Goal: Task Accomplishment & Management: Manage account settings

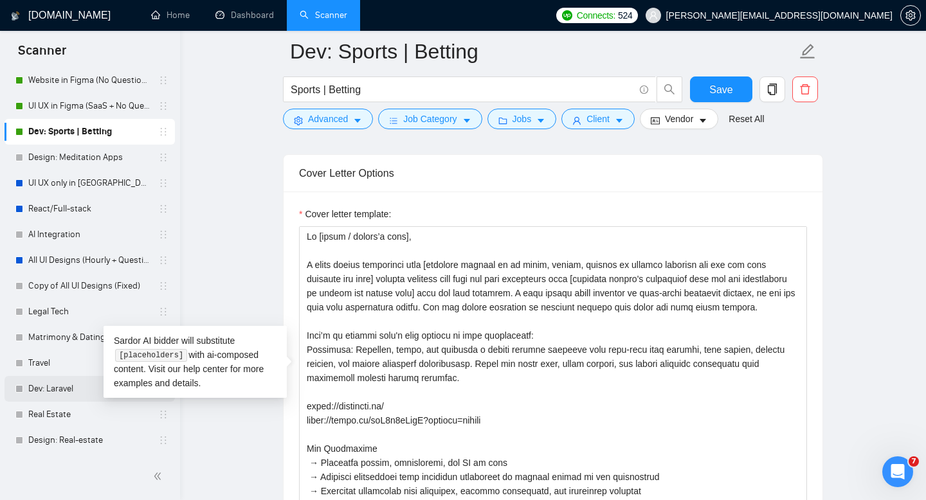
click at [65, 390] on link "Dev: Laravel" at bounding box center [89, 389] width 122 height 26
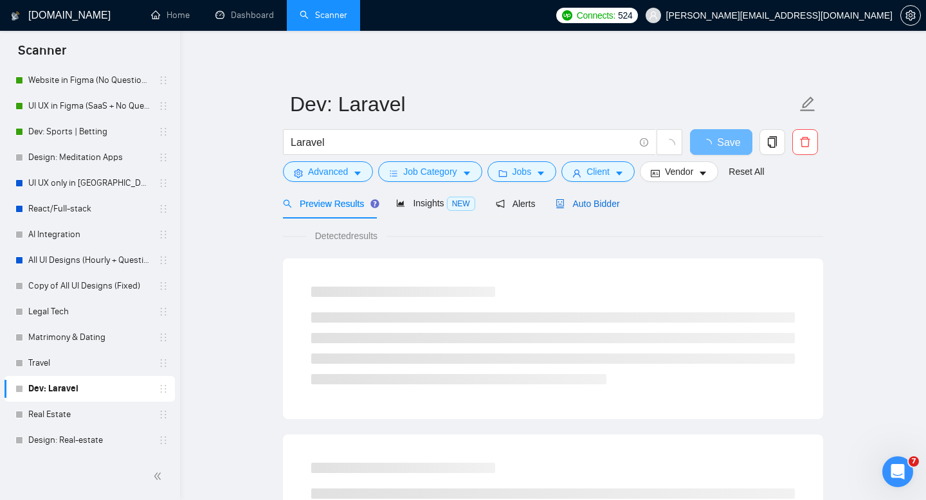
click at [606, 204] on span "Auto Bidder" at bounding box center [587, 204] width 64 height 10
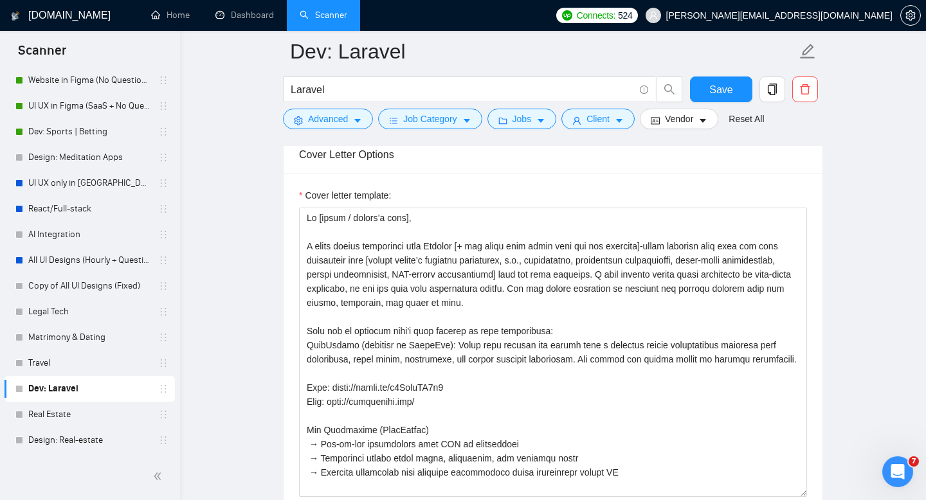
scroll to position [1476, 0]
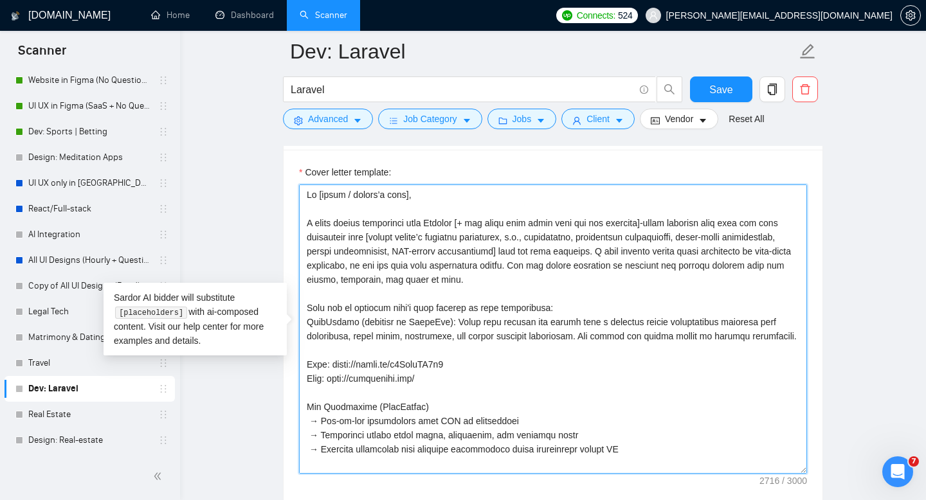
drag, startPoint x: 492, startPoint y: 284, endPoint x: 307, endPoint y: 204, distance: 201.9
click at [307, 204] on textarea "Cover letter template:" at bounding box center [553, 329] width 508 height 289
click at [357, 284] on textarea "Cover letter template:" at bounding box center [553, 329] width 508 height 289
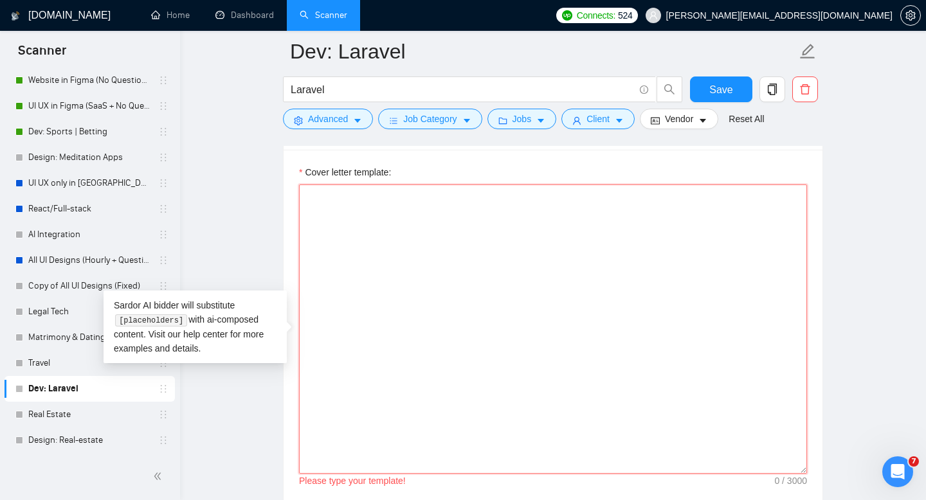
paste textarea "Hi [there / client’s name], I bring direct experience from Laravel [+ any other…"
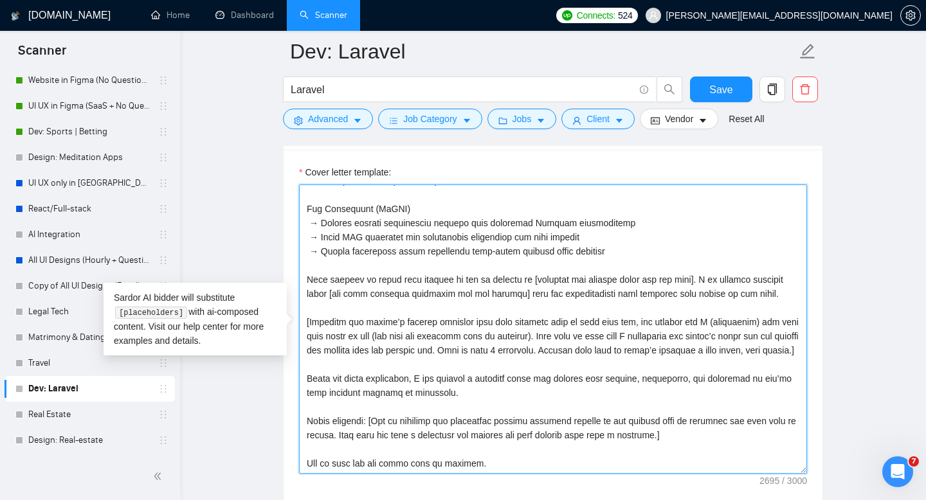
scroll to position [0, 0]
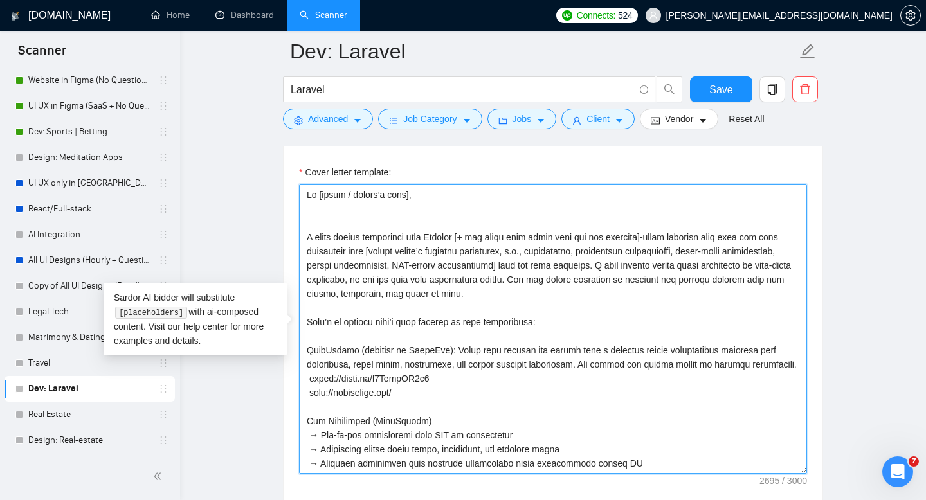
click at [354, 237] on textarea "Cover letter template:" at bounding box center [553, 329] width 508 height 289
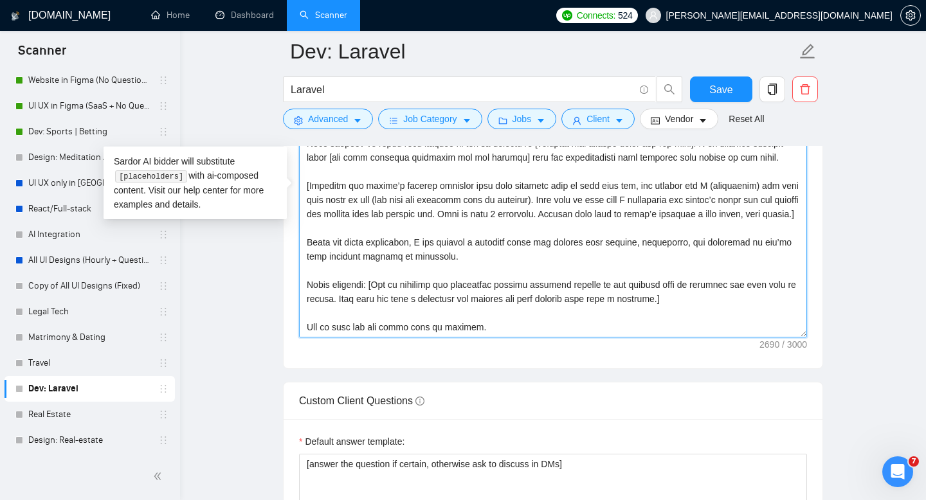
scroll to position [1637, 0]
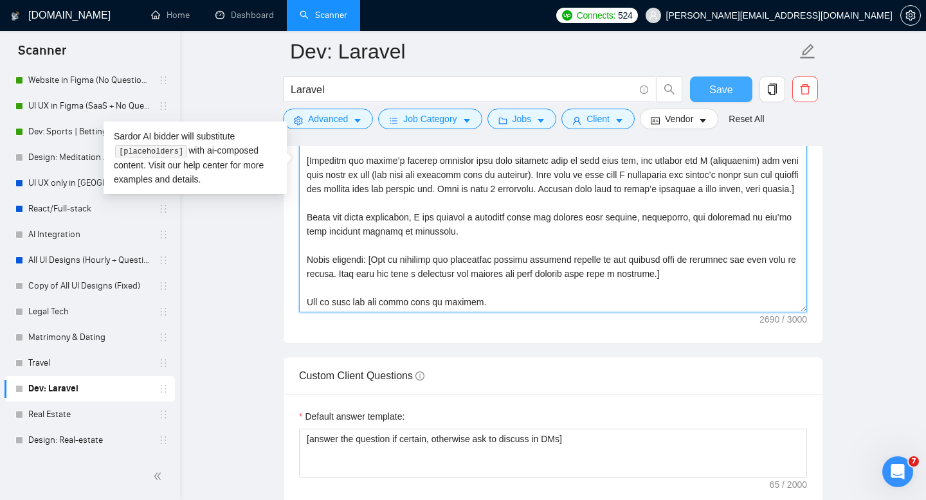
type textarea "Hi [there / client’s name], I bring direct experience from Laravel [+ any other…"
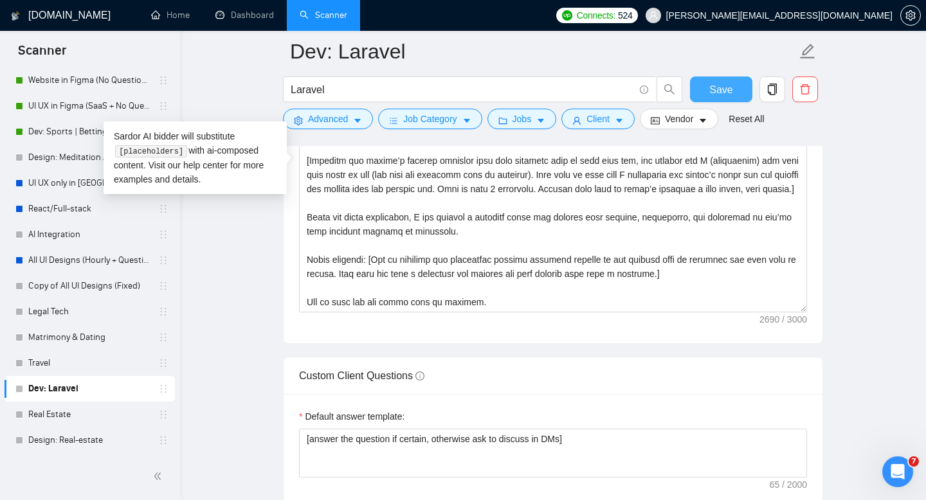
click at [730, 96] on span "Save" at bounding box center [720, 90] width 23 height 16
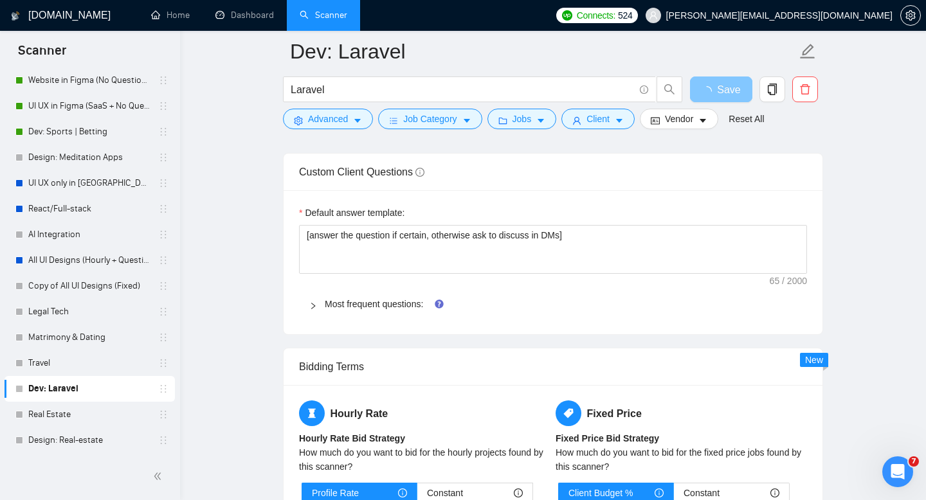
scroll to position [1898, 0]
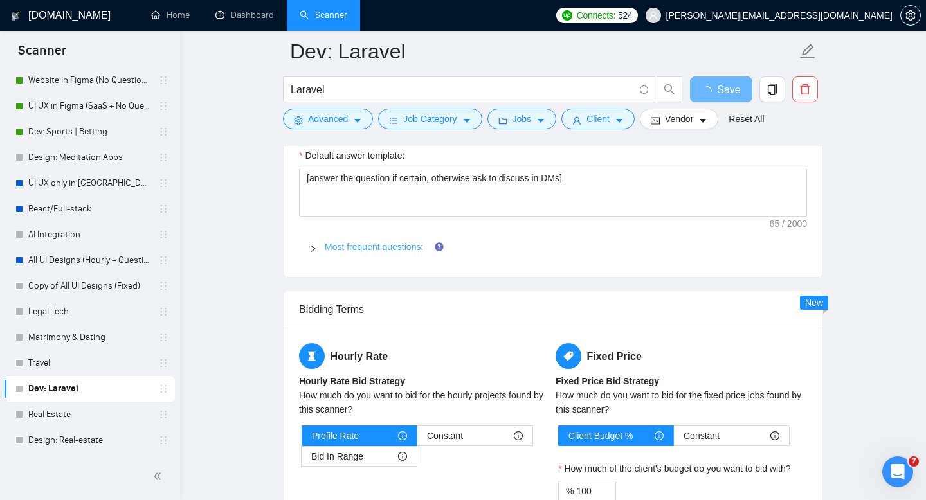
click at [368, 248] on link "Most frequent questions:" at bounding box center [374, 247] width 98 height 10
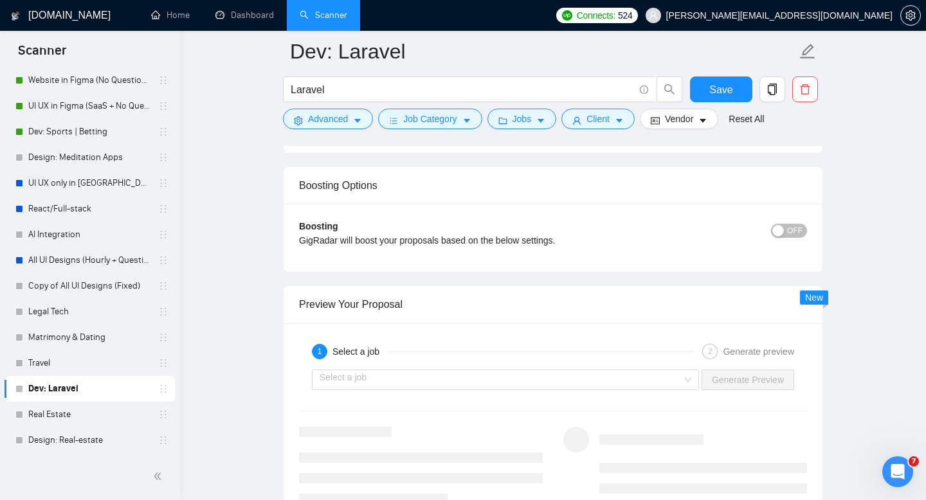
scroll to position [2304, 0]
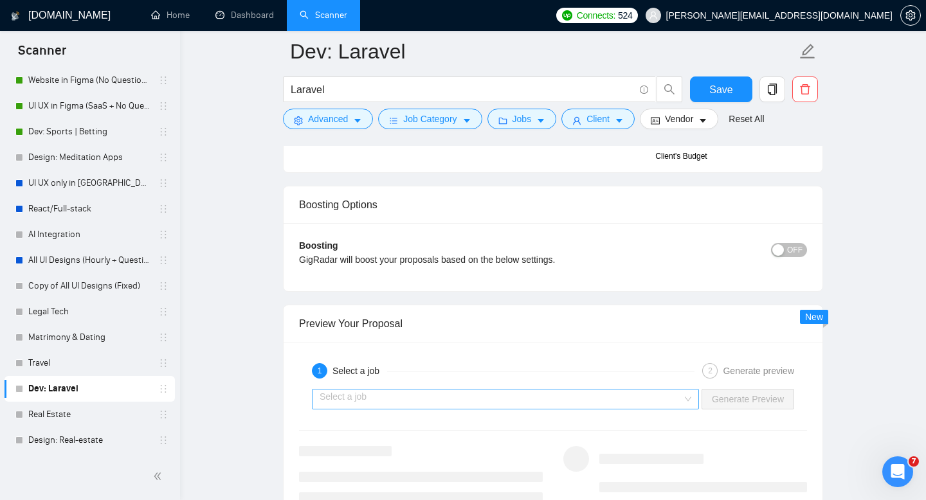
click at [442, 398] on input "search" at bounding box center [501, 399] width 363 height 19
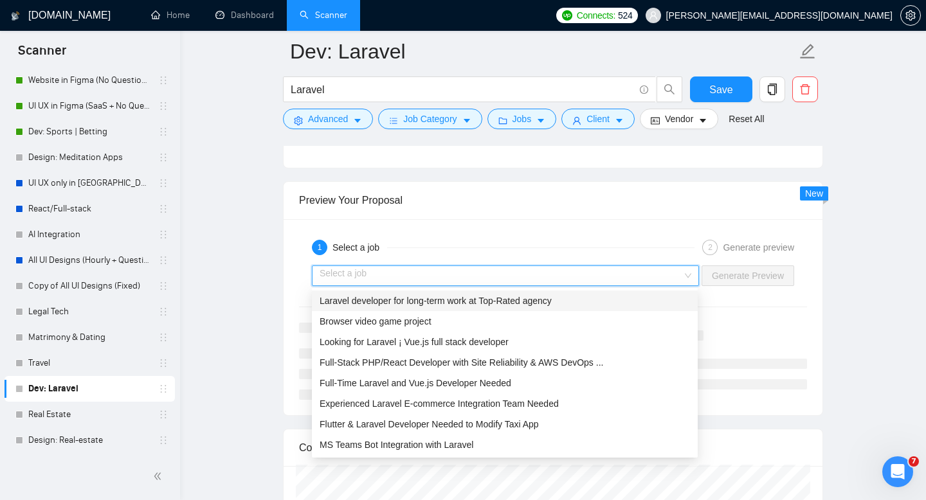
scroll to position [2437, 0]
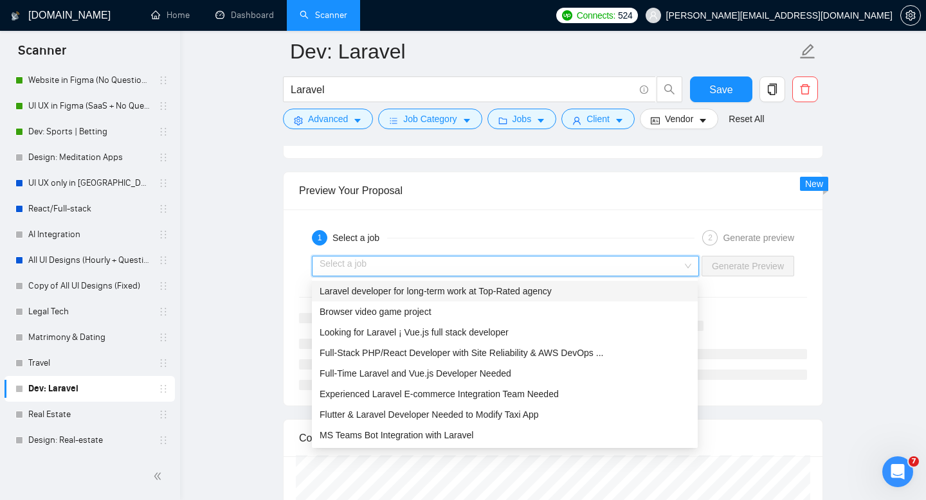
click at [403, 294] on span "Laravel developer for long-term work at Top-Rated agency" at bounding box center [436, 291] width 232 height 10
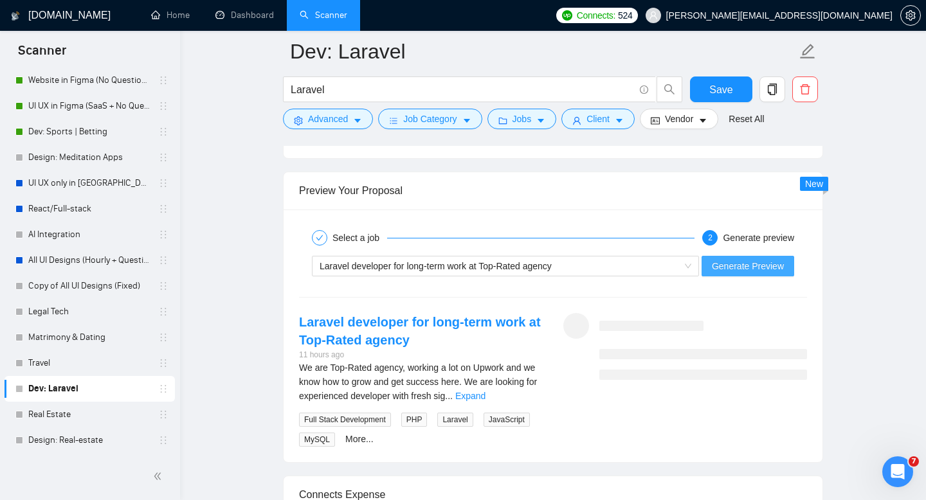
click at [743, 270] on span "Generate Preview" at bounding box center [748, 266] width 72 height 14
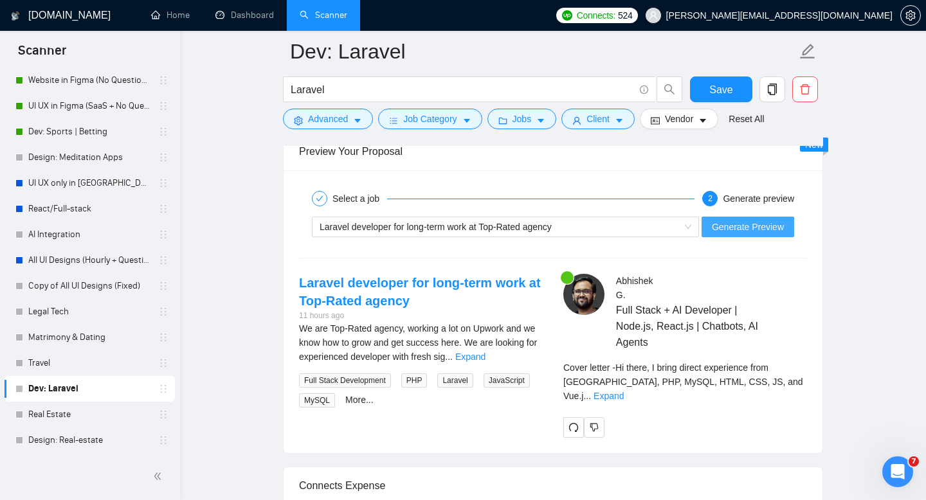
scroll to position [2480, 0]
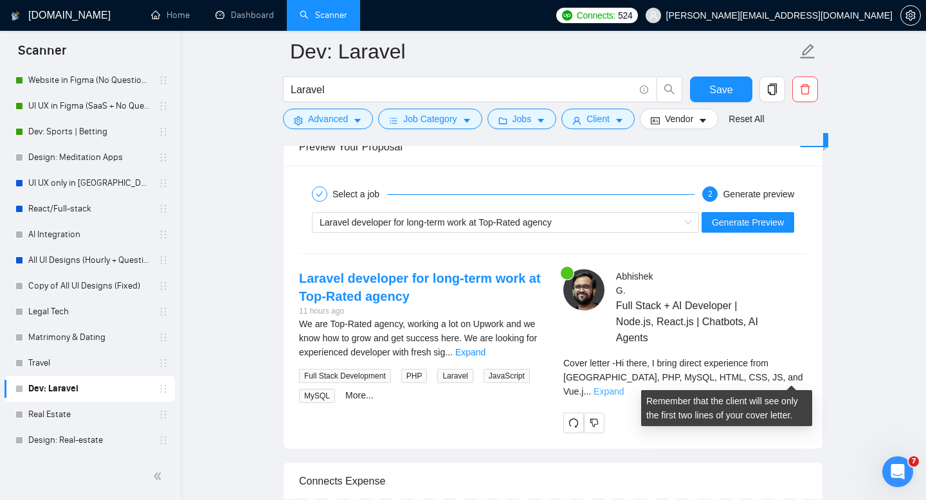
click at [624, 386] on link "Expand" at bounding box center [608, 391] width 30 height 10
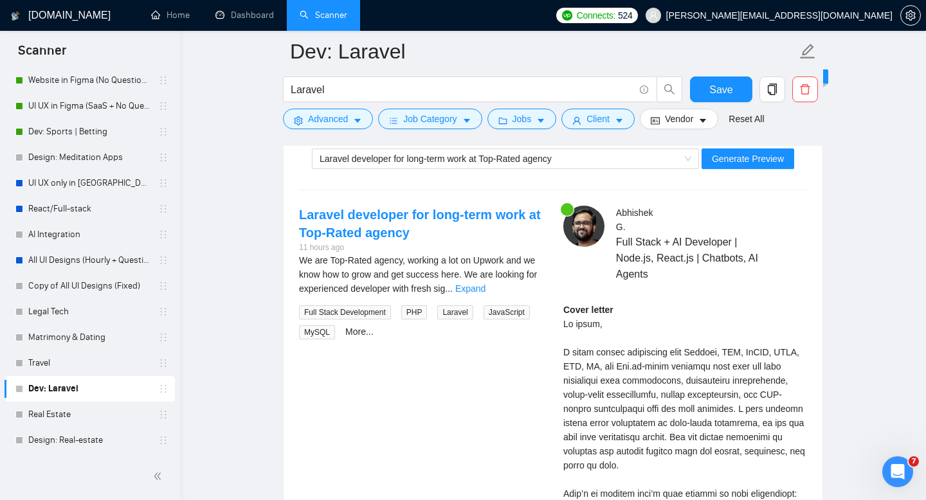
scroll to position [2541, 0]
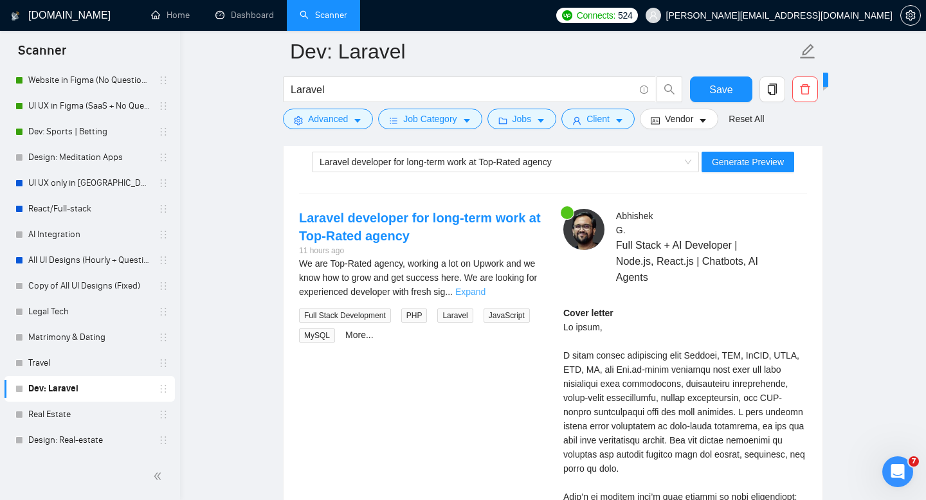
click at [485, 287] on link "Expand" at bounding box center [470, 292] width 30 height 10
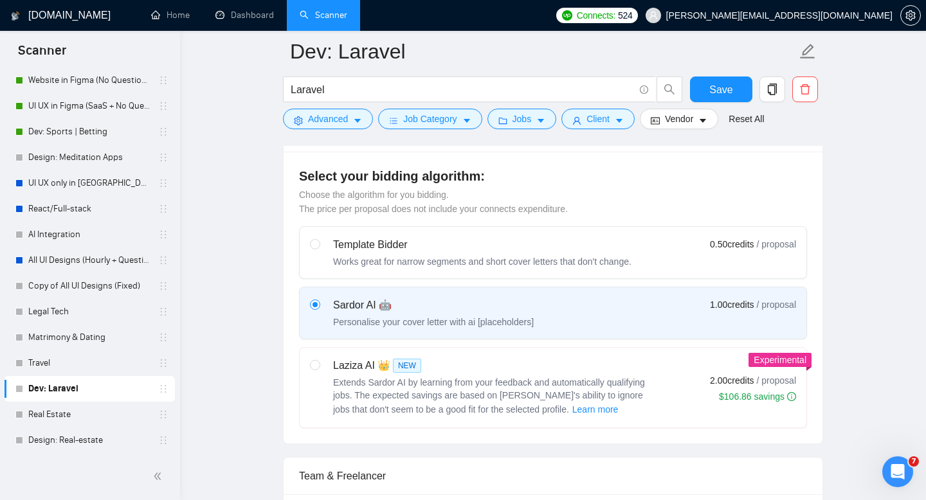
scroll to position [0, 0]
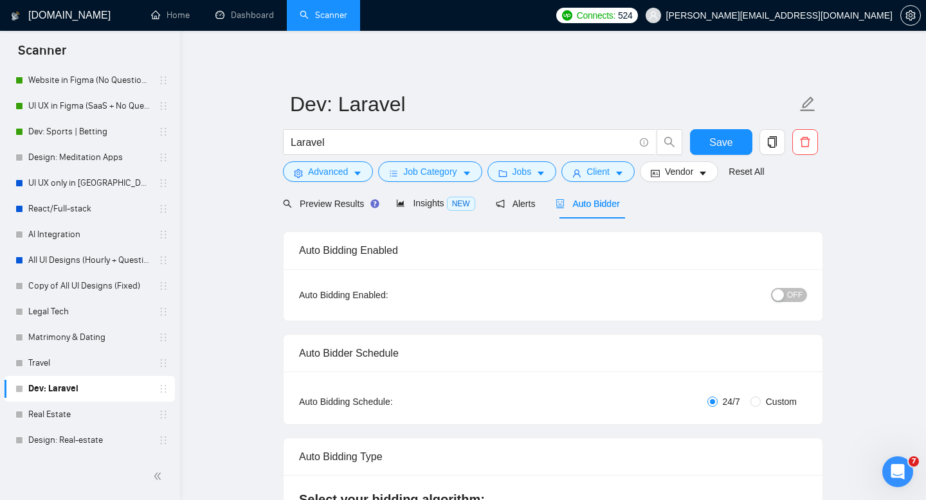
click at [780, 300] on div "button" at bounding box center [778, 295] width 12 height 12
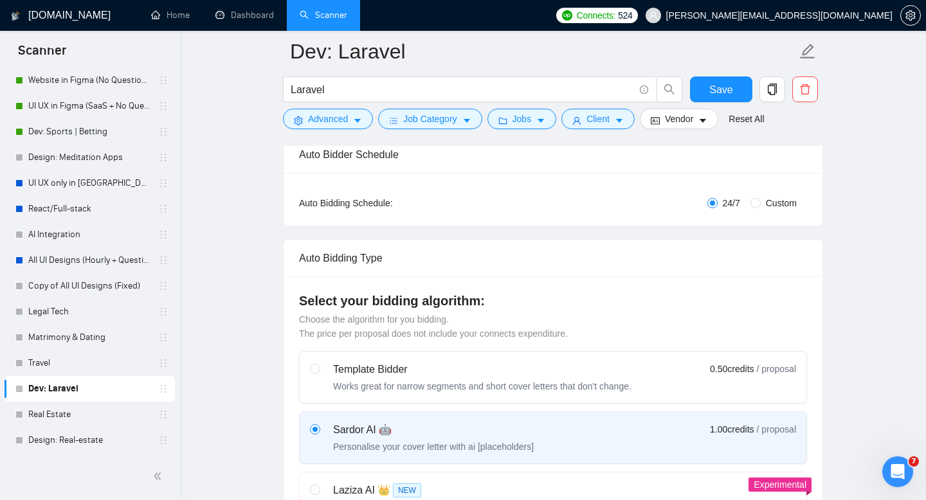
scroll to position [20, 0]
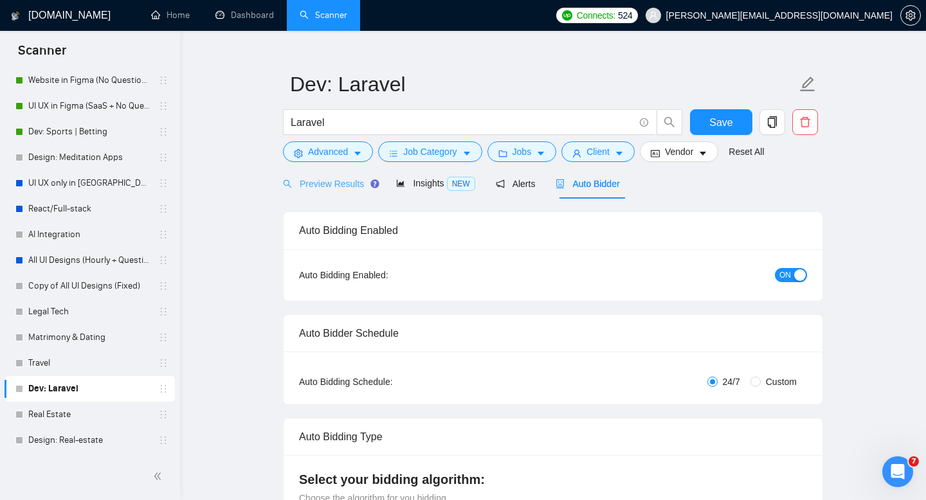
click at [334, 172] on div "Preview Results" at bounding box center [329, 183] width 93 height 30
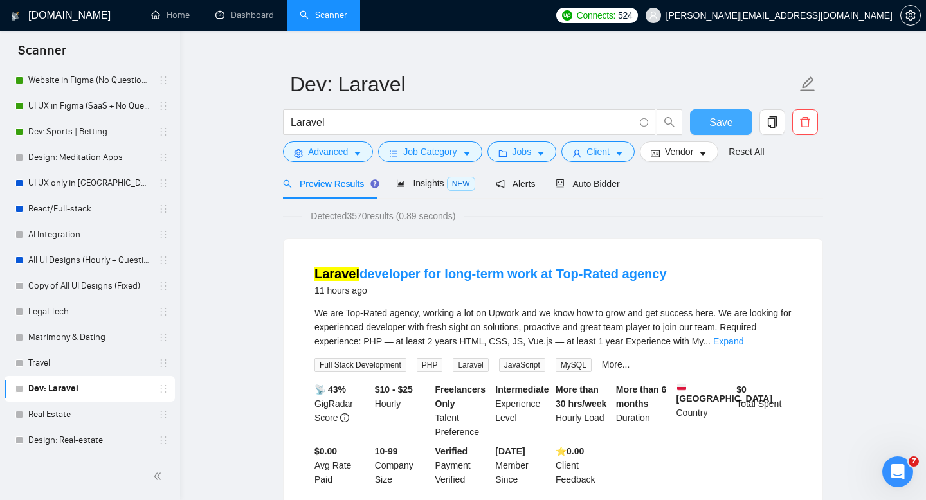
click at [726, 125] on span "Save" at bounding box center [720, 122] width 23 height 16
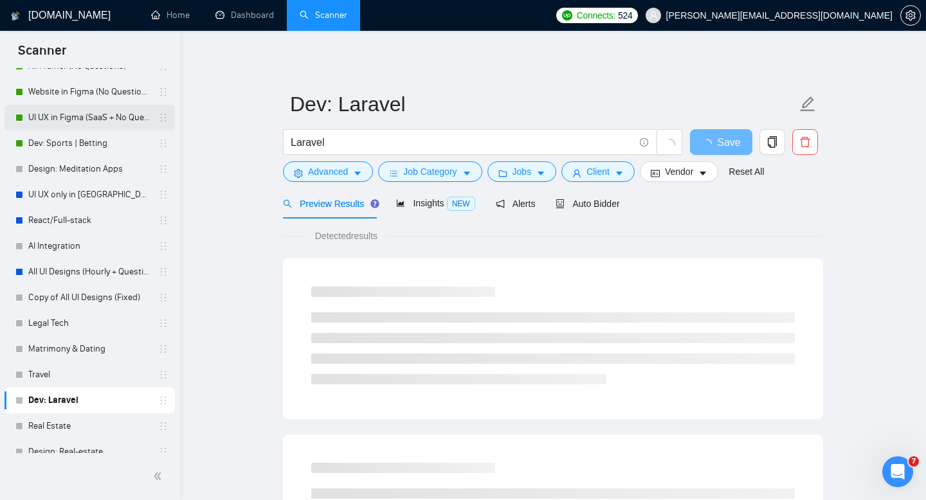
scroll to position [193, 0]
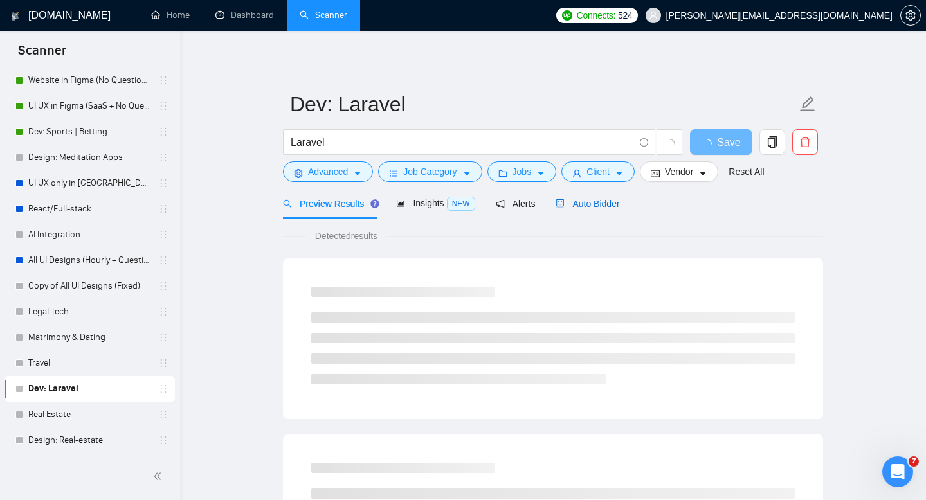
click at [608, 204] on span "Auto Bidder" at bounding box center [587, 204] width 64 height 10
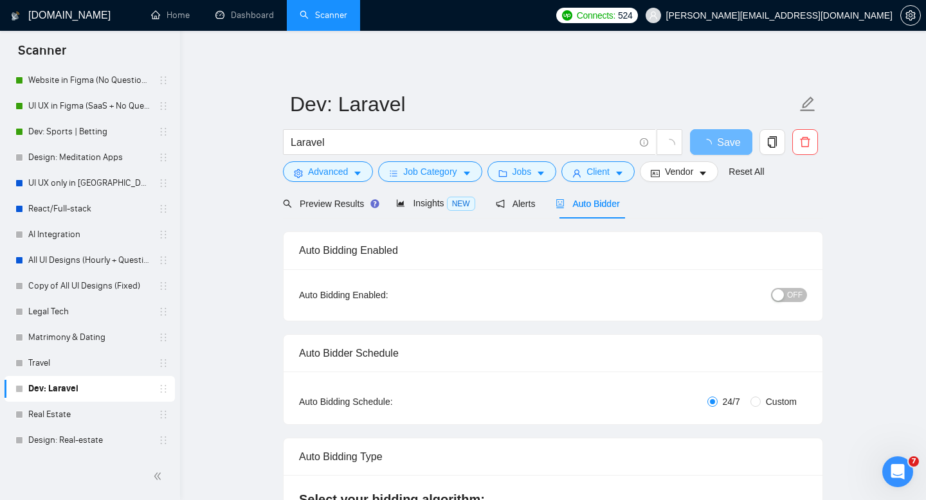
click at [797, 300] on span "OFF" at bounding box center [794, 295] width 15 height 14
click at [725, 138] on span "Save" at bounding box center [720, 142] width 23 height 16
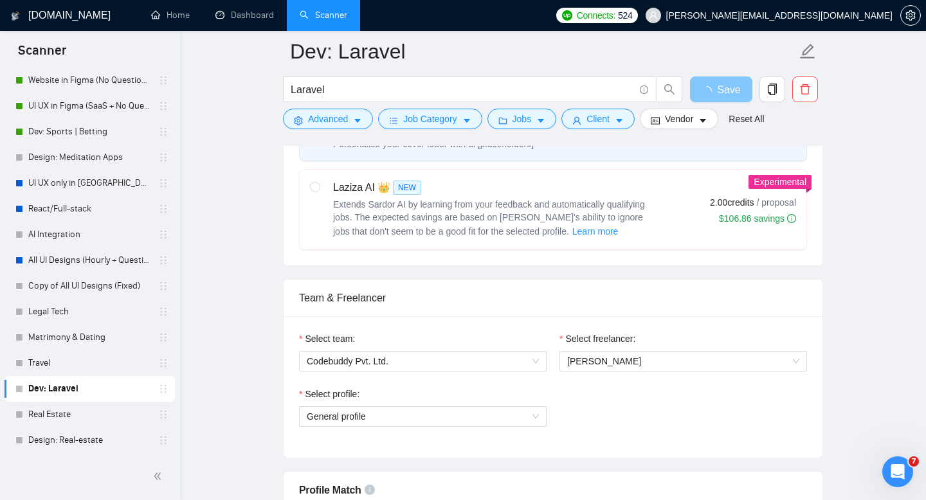
scroll to position [475, 0]
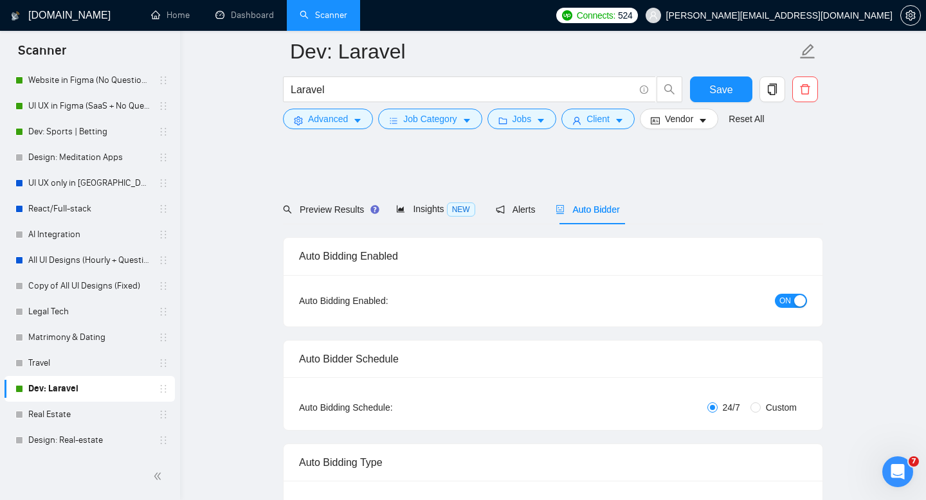
scroll to position [0, 0]
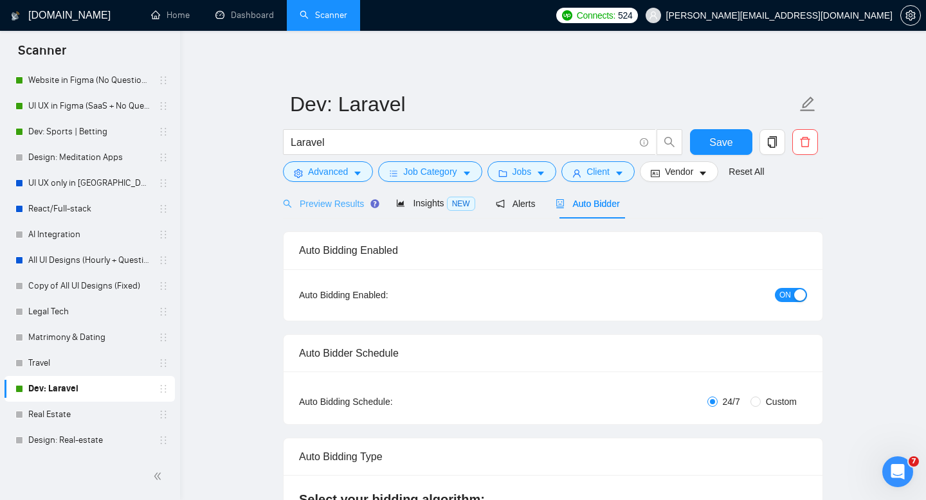
click at [362, 213] on div "Preview Results" at bounding box center [329, 203] width 93 height 30
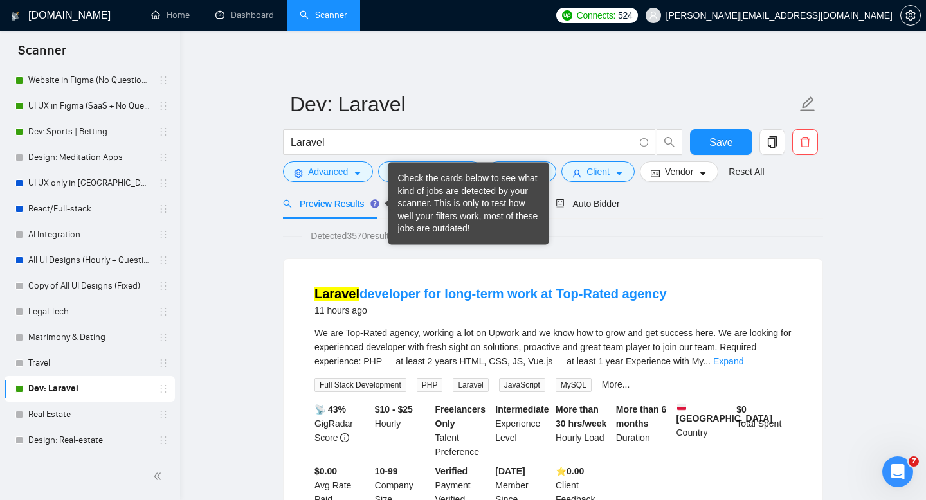
click at [419, 210] on div "Check the cards below to see what kind of jobs are detected by your scanner. Th…" at bounding box center [468, 203] width 141 height 63
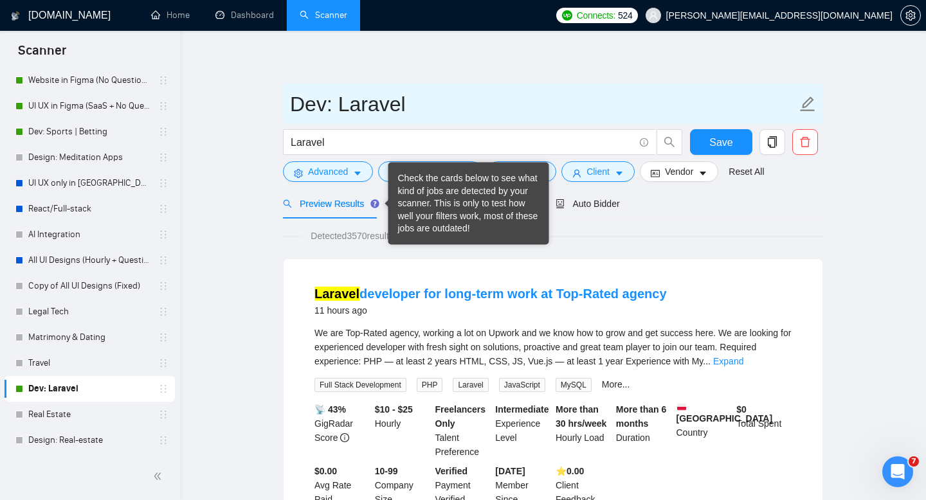
click at [424, 86] on span "Dev: Laravel" at bounding box center [553, 104] width 540 height 41
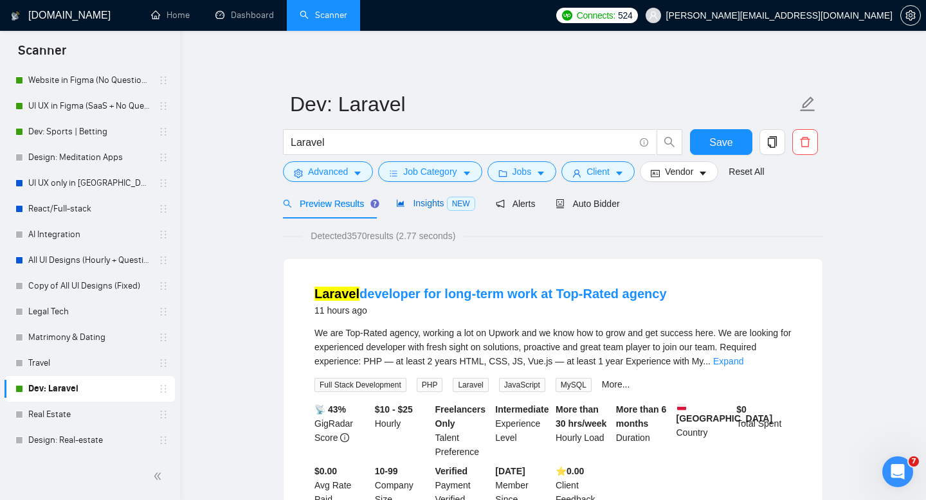
click at [426, 206] on span "Insights NEW" at bounding box center [435, 203] width 78 height 10
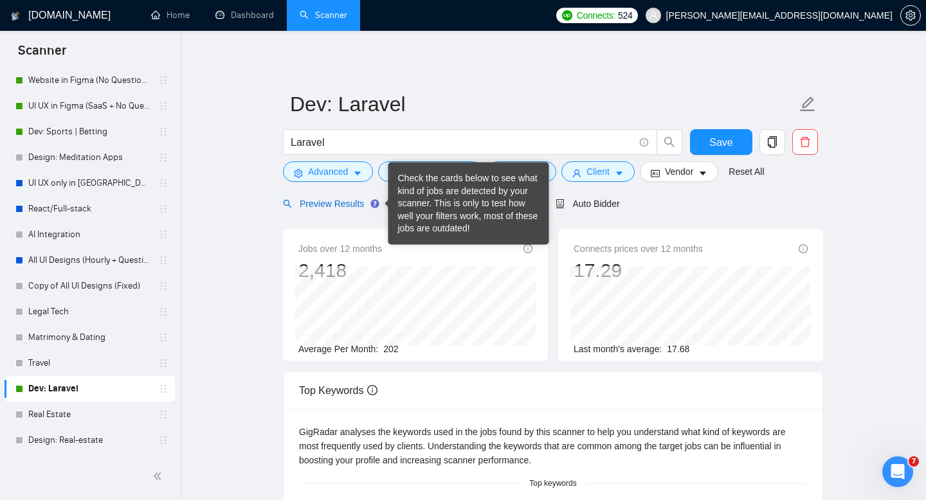
click at [332, 206] on span "Preview Results" at bounding box center [329, 204] width 93 height 10
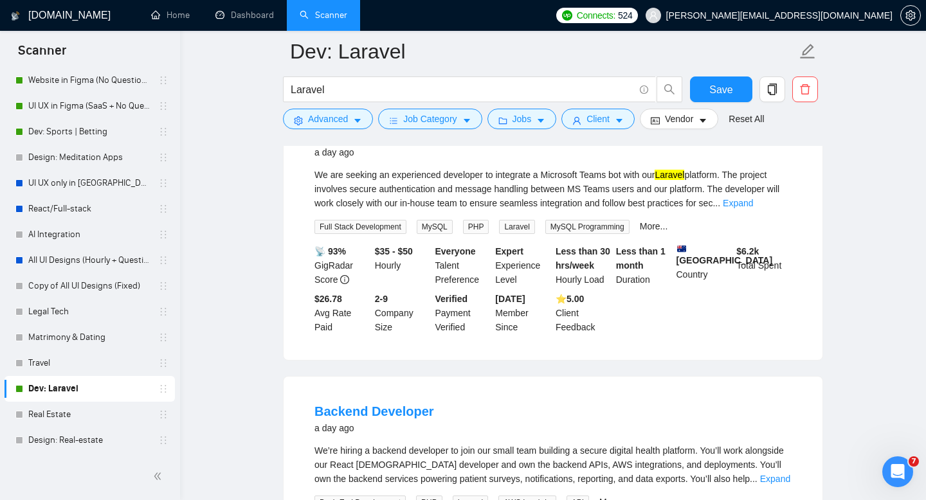
scroll to position [2174, 0]
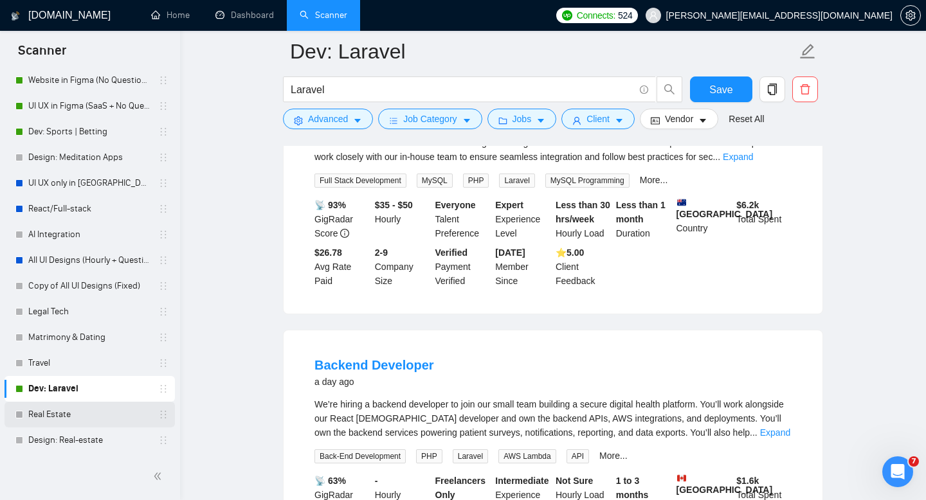
click at [50, 408] on link "Real Estate" at bounding box center [89, 415] width 122 height 26
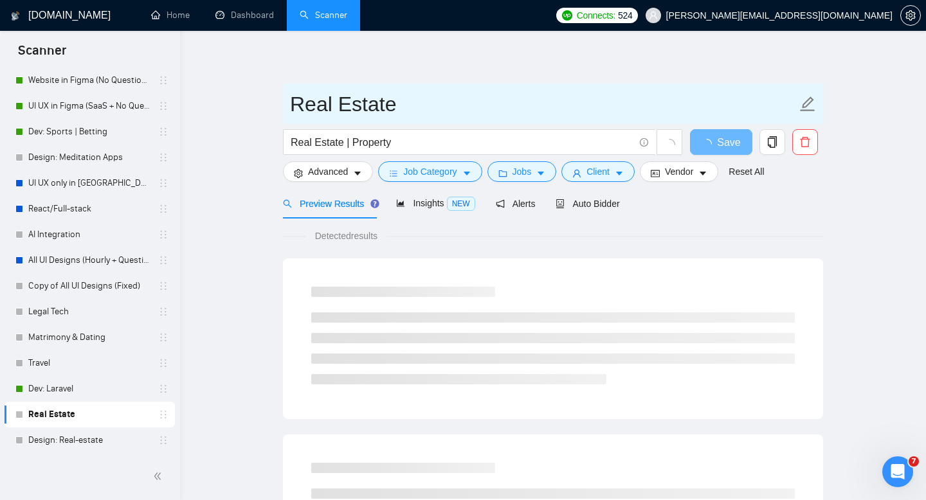
click at [303, 105] on input "Real Estate" at bounding box center [543, 104] width 507 height 32
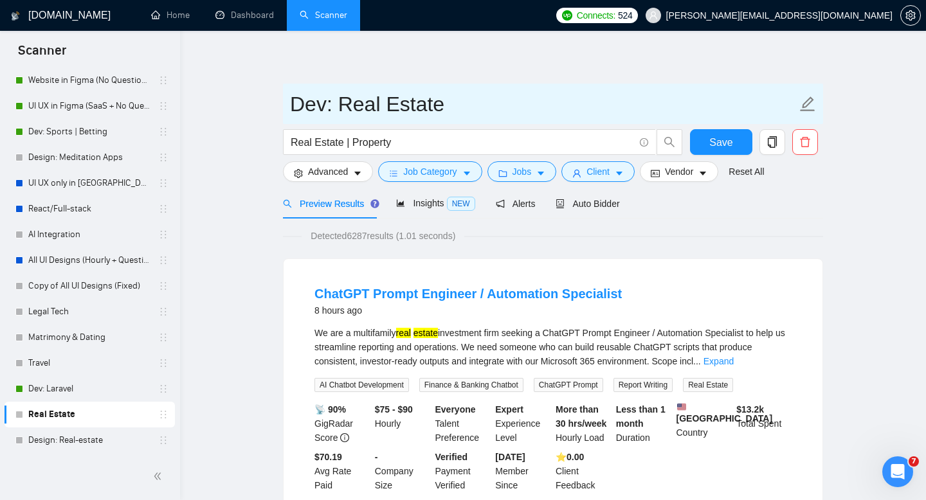
type input "Dev: Real Estate"
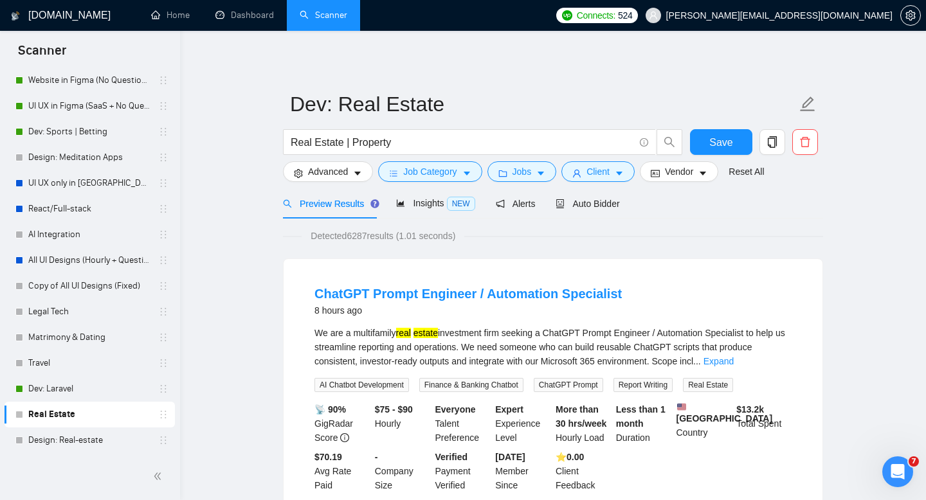
click at [334, 168] on span "Advanced" at bounding box center [328, 172] width 40 height 14
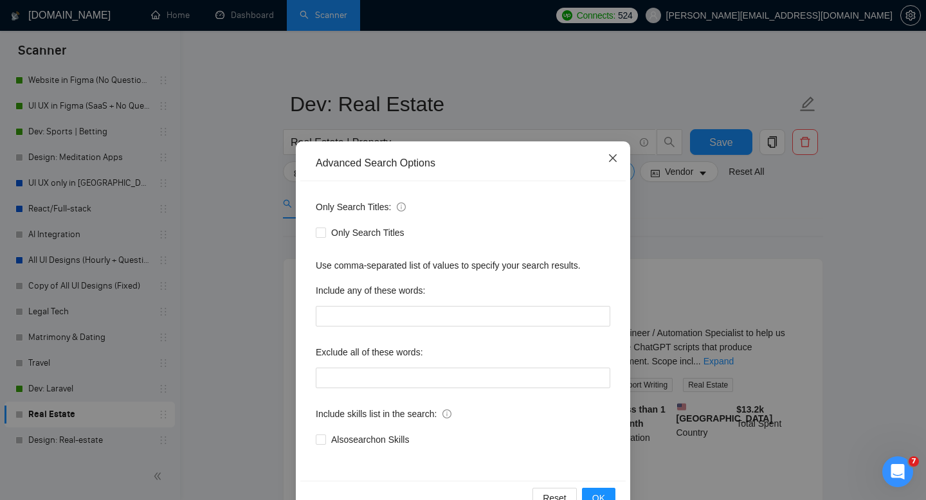
click at [616, 162] on icon "close" at bounding box center [613, 158] width 10 height 10
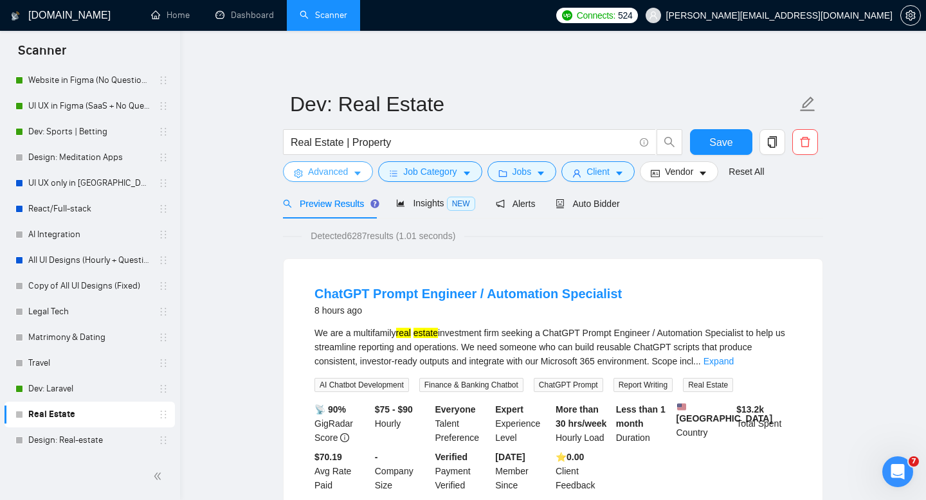
click at [332, 167] on span "Advanced" at bounding box center [328, 172] width 40 height 14
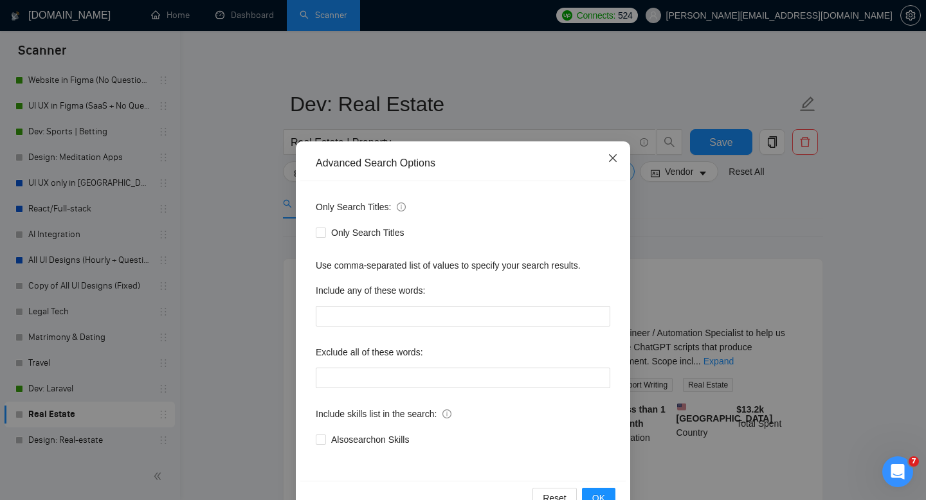
click at [618, 161] on span "Close" at bounding box center [612, 158] width 35 height 35
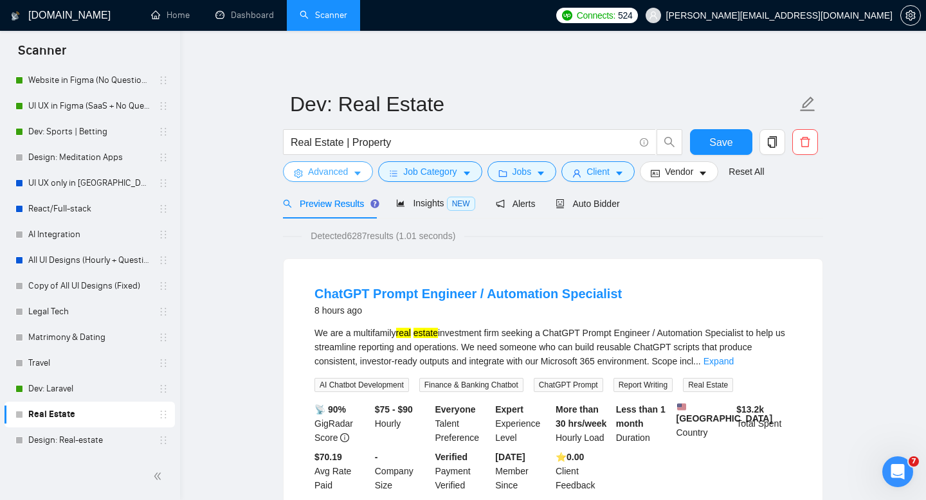
click at [343, 177] on span "Advanced" at bounding box center [328, 172] width 40 height 14
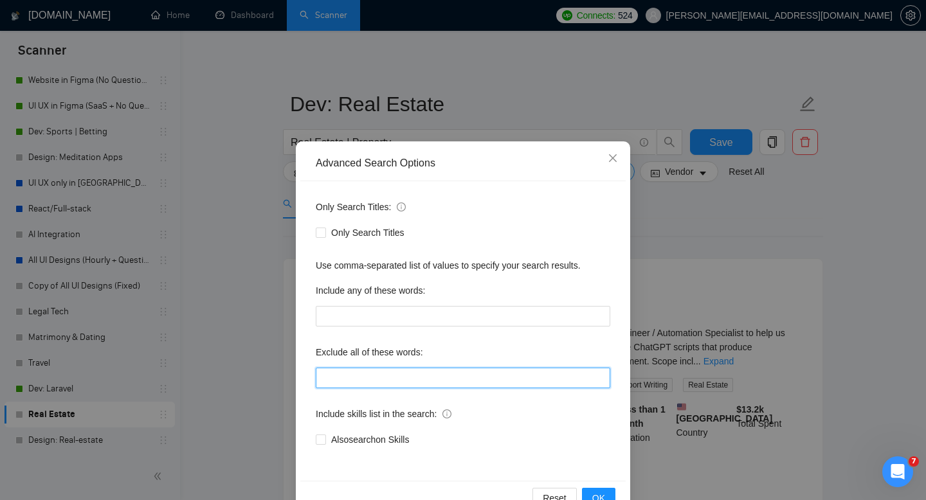
click at [367, 373] on input "text" at bounding box center [463, 378] width 294 height 21
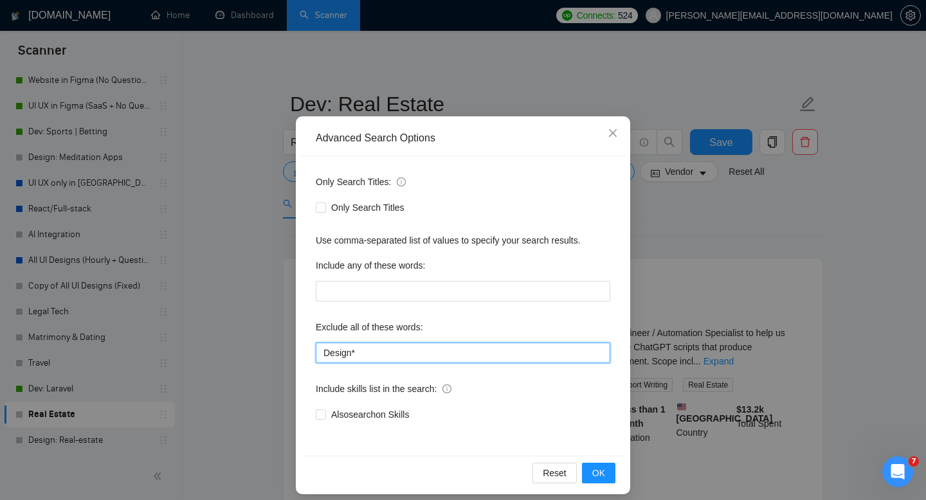
scroll to position [35, 0]
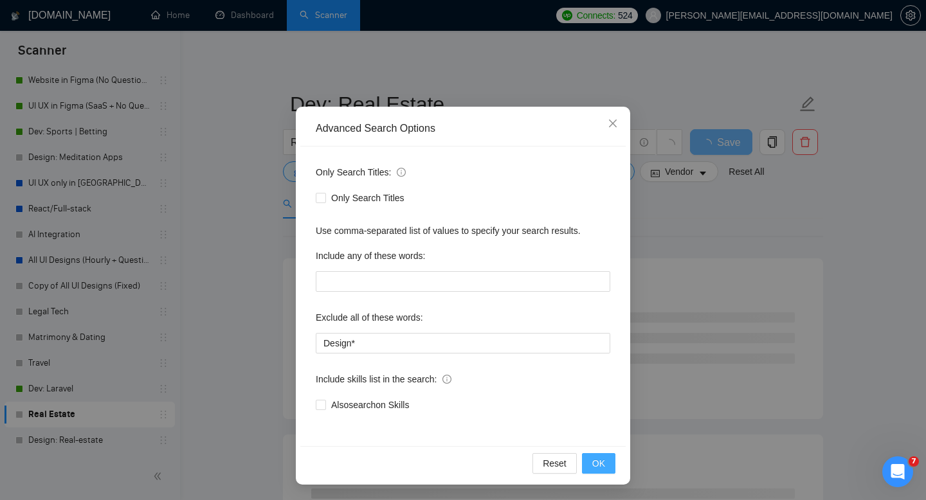
click at [607, 469] on button "OK" at bounding box center [598, 463] width 33 height 21
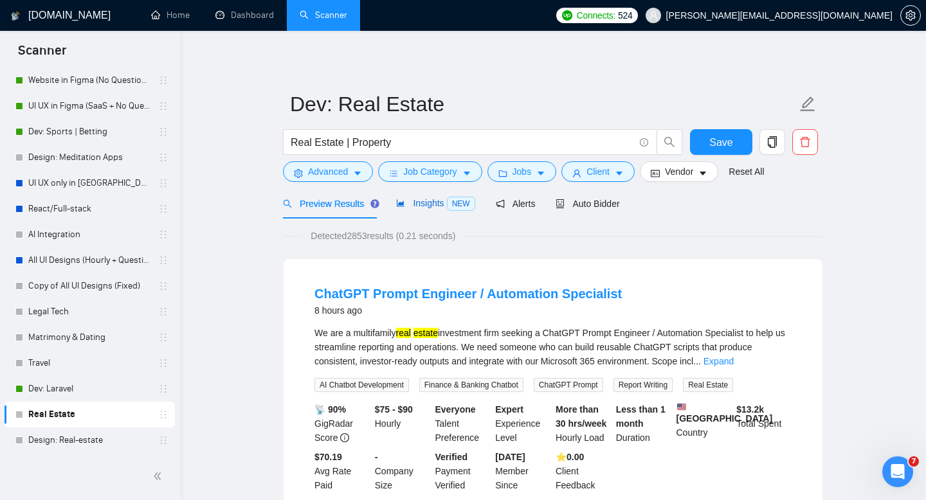
click at [455, 206] on span "NEW" at bounding box center [461, 204] width 28 height 14
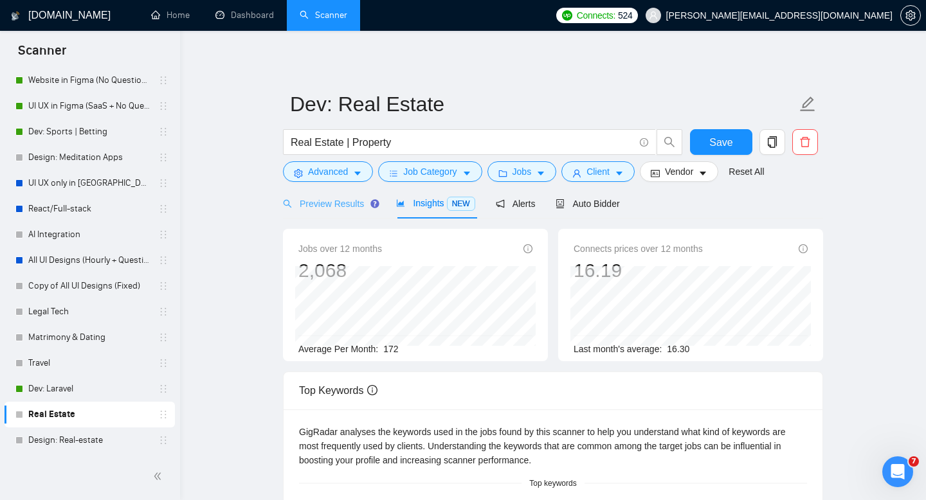
click at [317, 211] on div "Preview Results" at bounding box center [329, 203] width 93 height 30
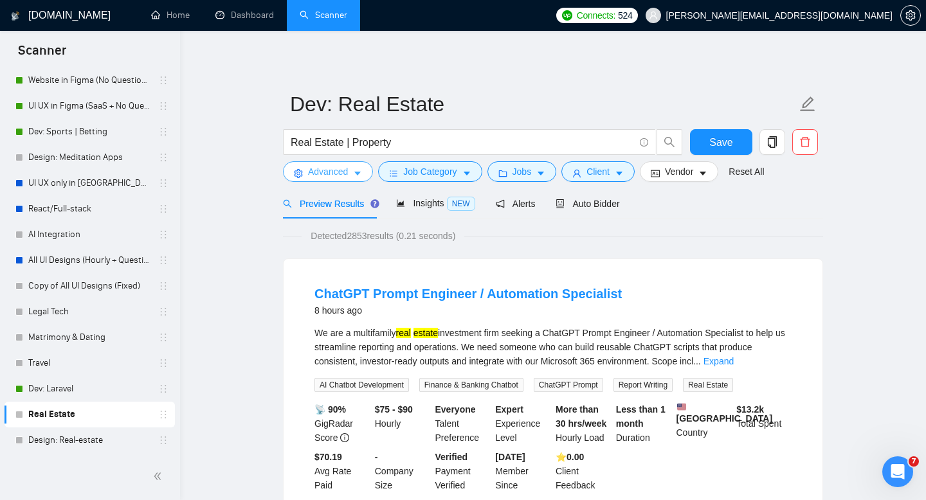
click at [323, 168] on span "Advanced" at bounding box center [328, 172] width 40 height 14
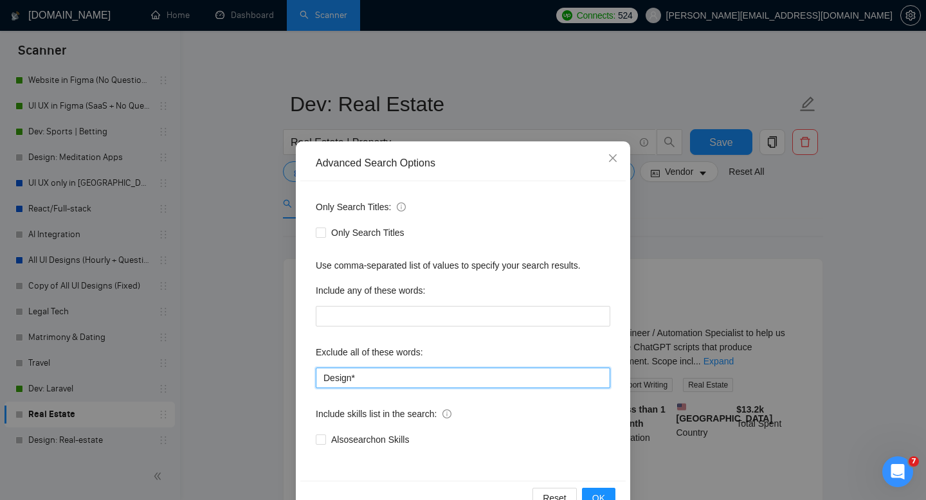
click at [410, 377] on input "Design*" at bounding box center [463, 378] width 294 height 21
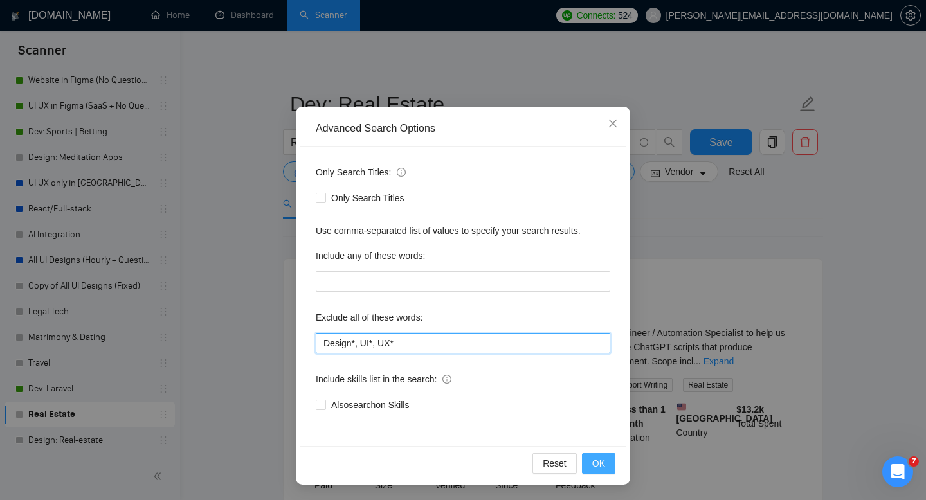
type input "Design*, UI*, UX*"
click at [602, 464] on span "OK" at bounding box center [598, 463] width 13 height 14
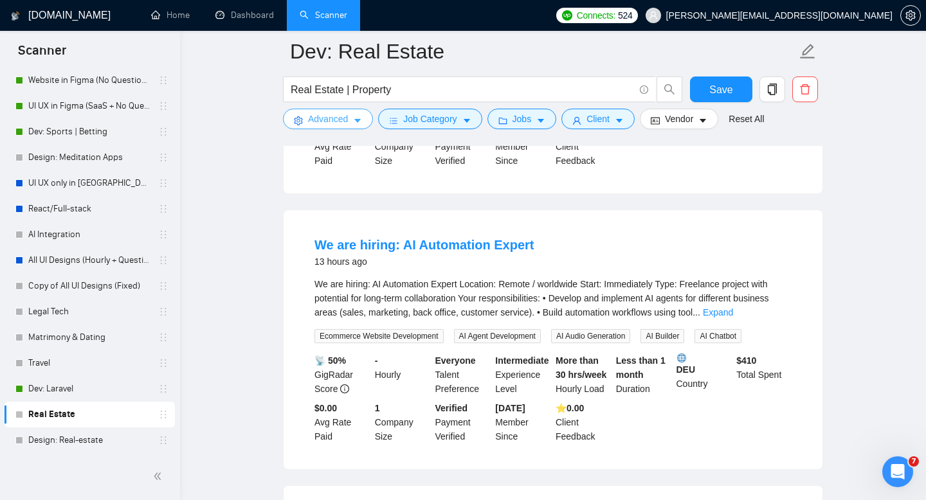
scroll to position [603, 0]
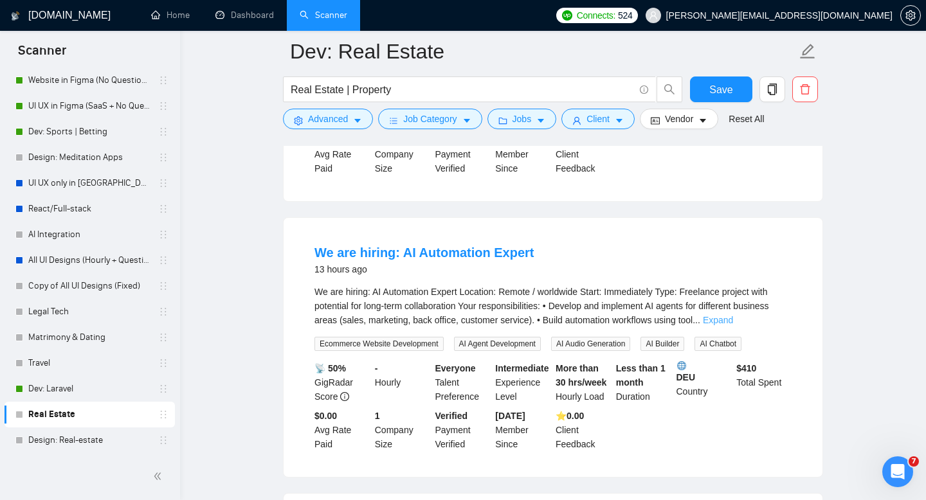
click at [733, 325] on link "Expand" at bounding box center [718, 320] width 30 height 10
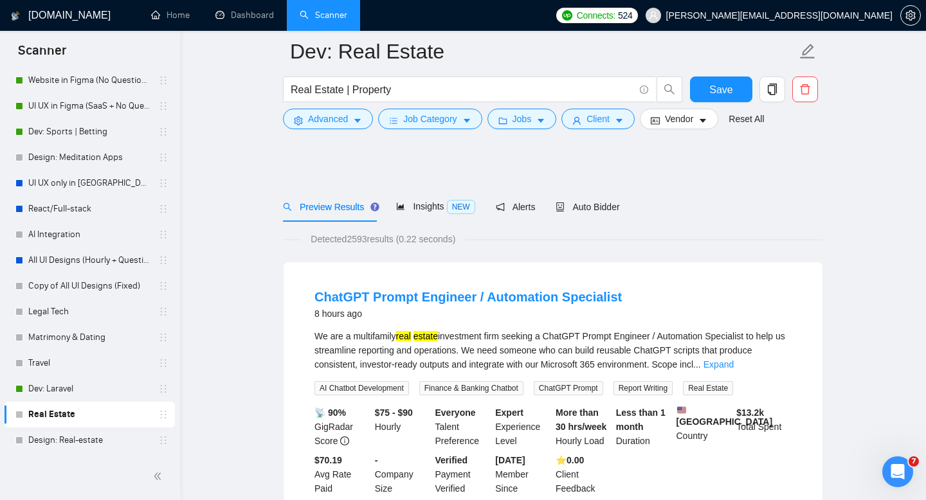
scroll to position [0, 0]
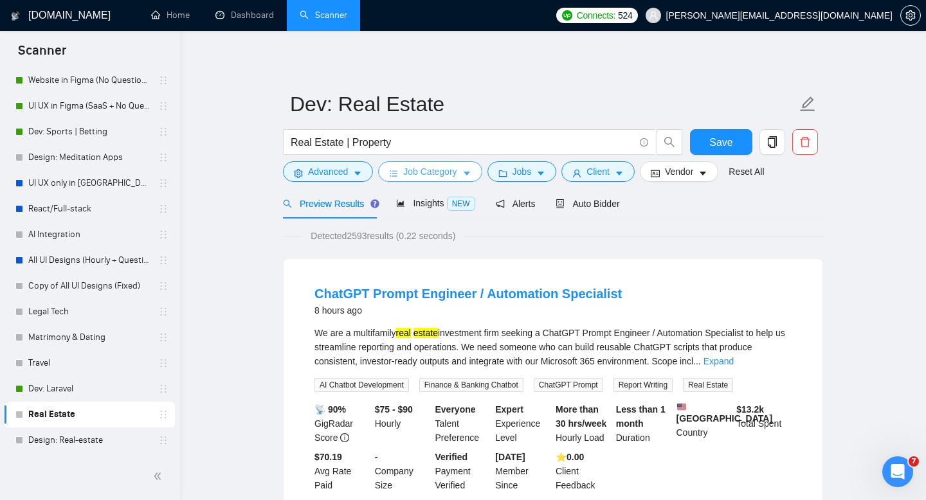
click at [420, 173] on span "Job Category" at bounding box center [429, 172] width 53 height 14
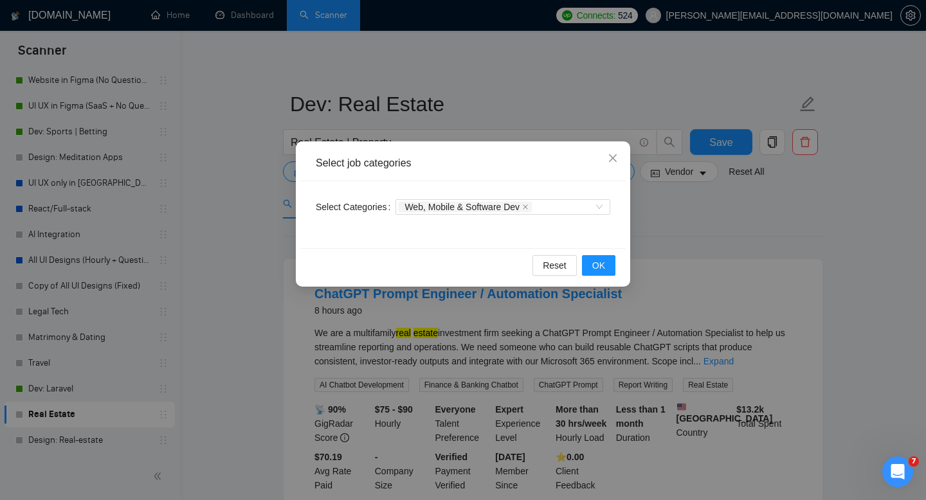
click at [531, 84] on div "Select job categories Select Categories Web, Mobile & Software Dev Reset OK" at bounding box center [463, 250] width 926 height 500
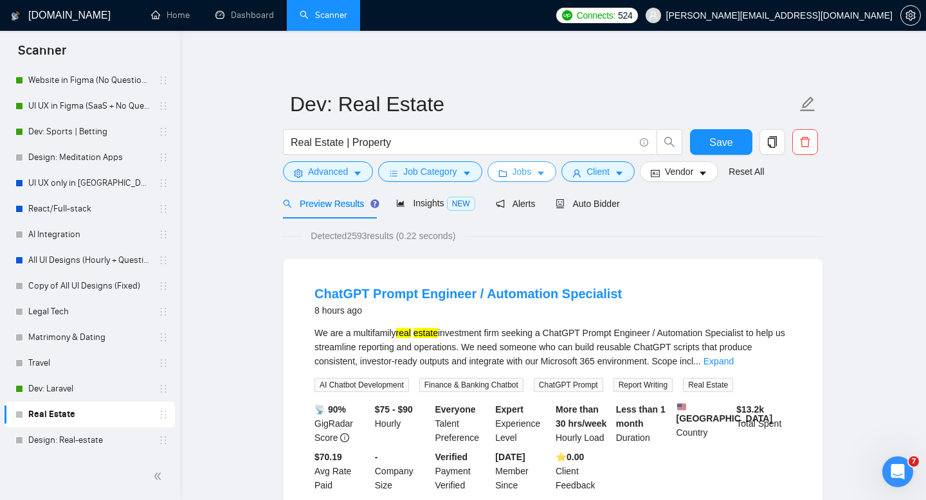
click at [545, 170] on icon "caret-down" at bounding box center [540, 173] width 9 height 9
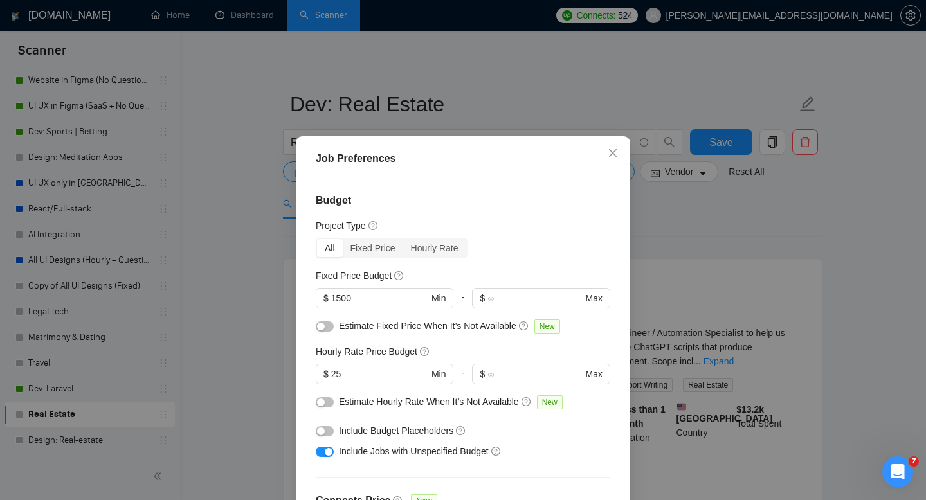
click at [521, 57] on div "Job Preferences Budget Project Type All Fixed Price Hourly Rate Fixed Price Bud…" at bounding box center [463, 250] width 926 height 500
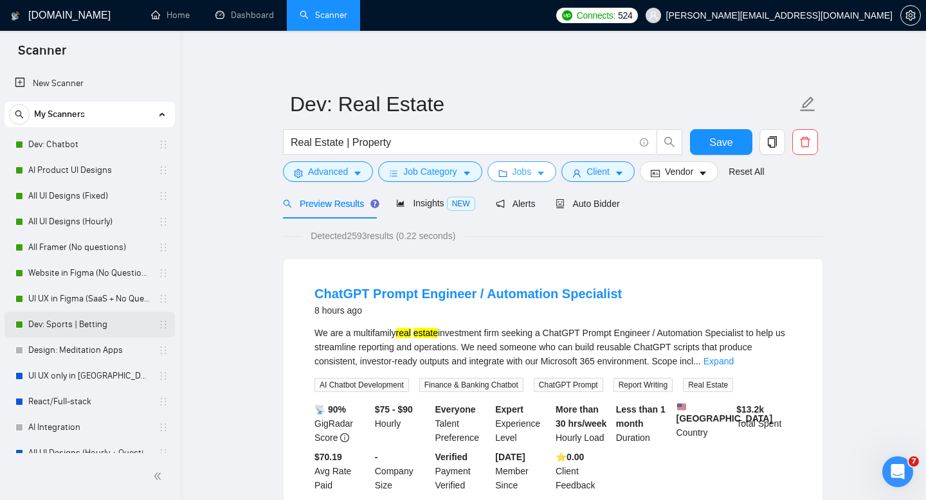
scroll to position [193, 0]
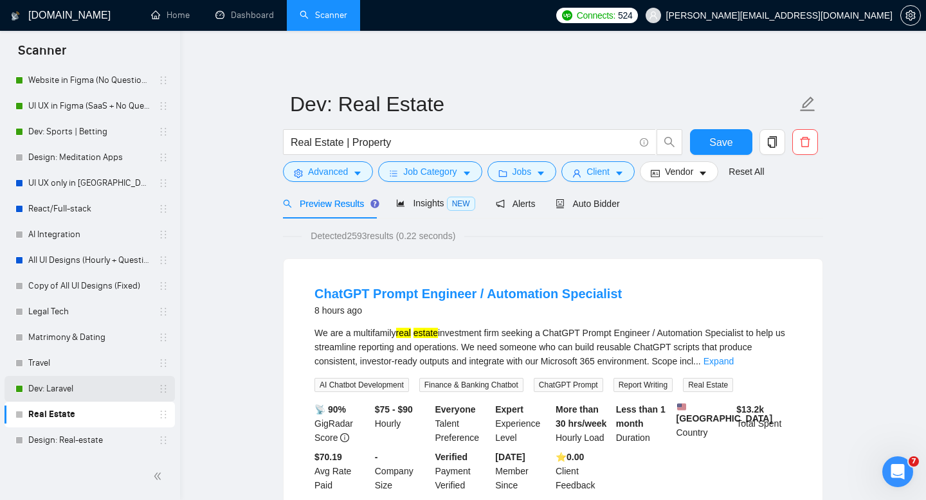
click at [64, 392] on link "Dev: Laravel" at bounding box center [89, 389] width 122 height 26
click at [690, 150] on button "Save" at bounding box center [721, 142] width 62 height 26
click at [86, 131] on link "Dev: Sports | Betting" at bounding box center [89, 132] width 122 height 26
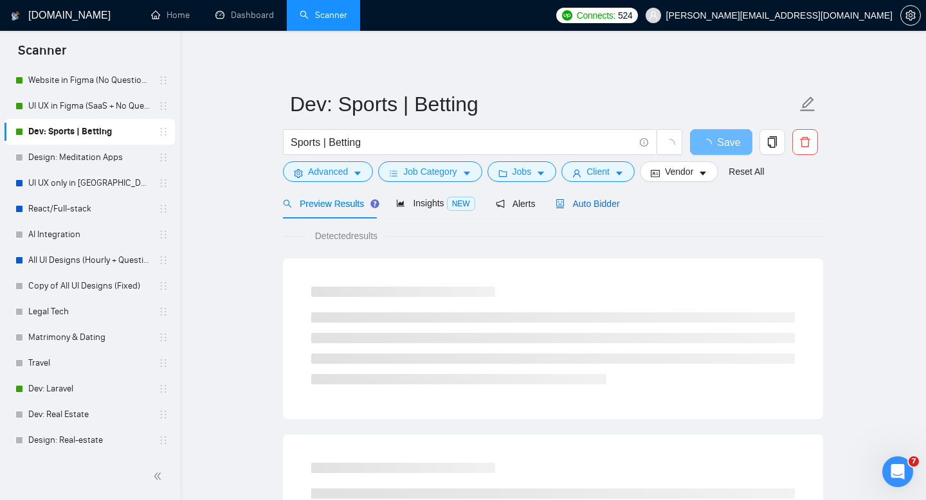
click at [612, 199] on span "Auto Bidder" at bounding box center [587, 204] width 64 height 10
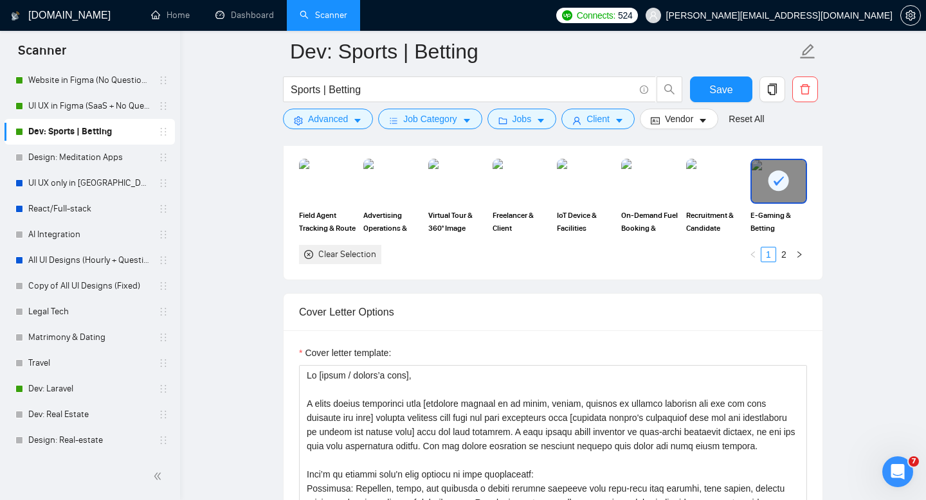
scroll to position [1497, 0]
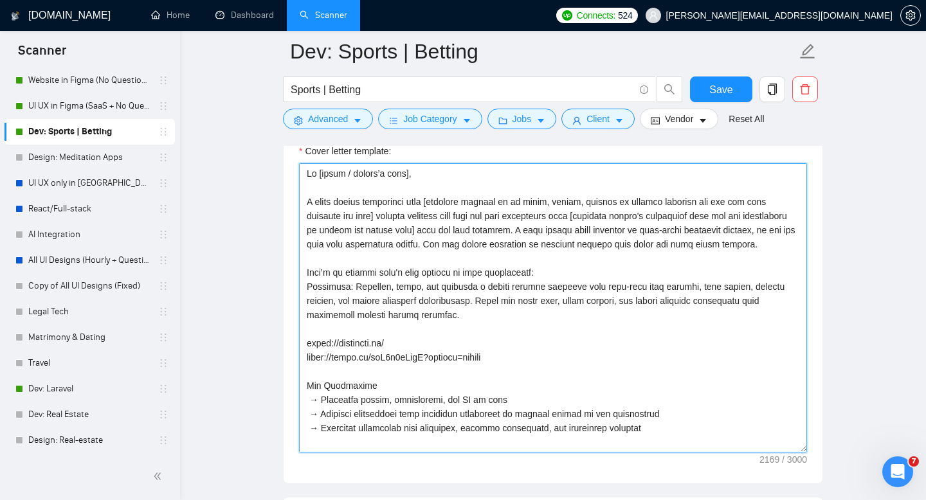
click at [501, 273] on textarea "Cover letter template:" at bounding box center [553, 307] width 508 height 289
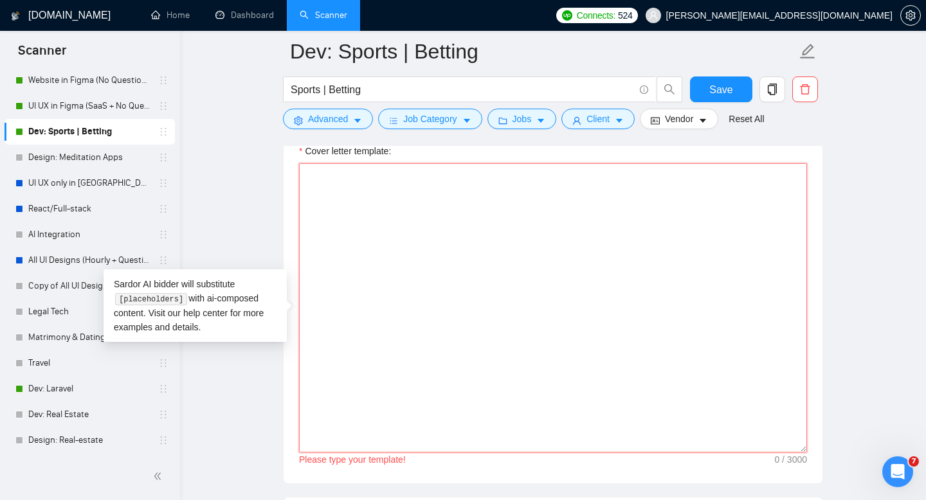
type textarea "Lo [ipsum / dolors’a cons], A elits doeius temporinci utla [etdolore magnaal en…"
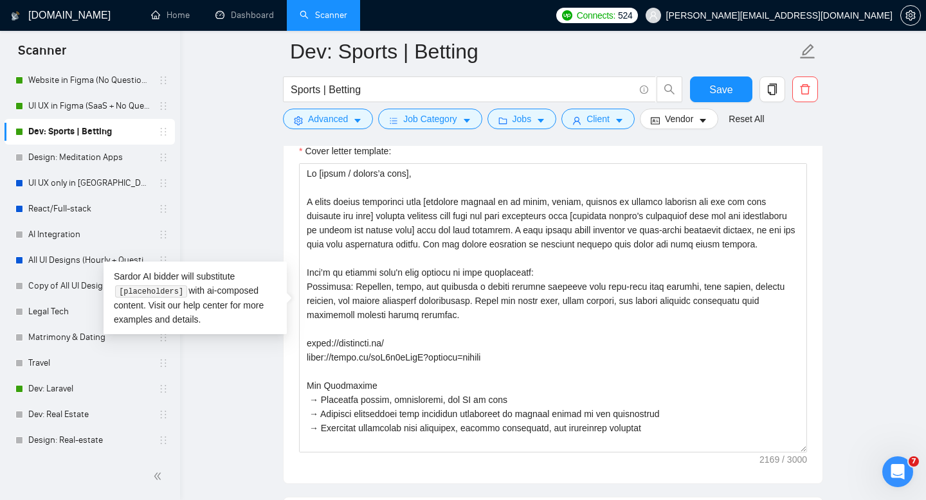
click at [245, 177] on main "Dev: Sports | Betting Sports | Betting Save Advanced Job Category Jobs Client V…" at bounding box center [553, 308] width 705 height 3509
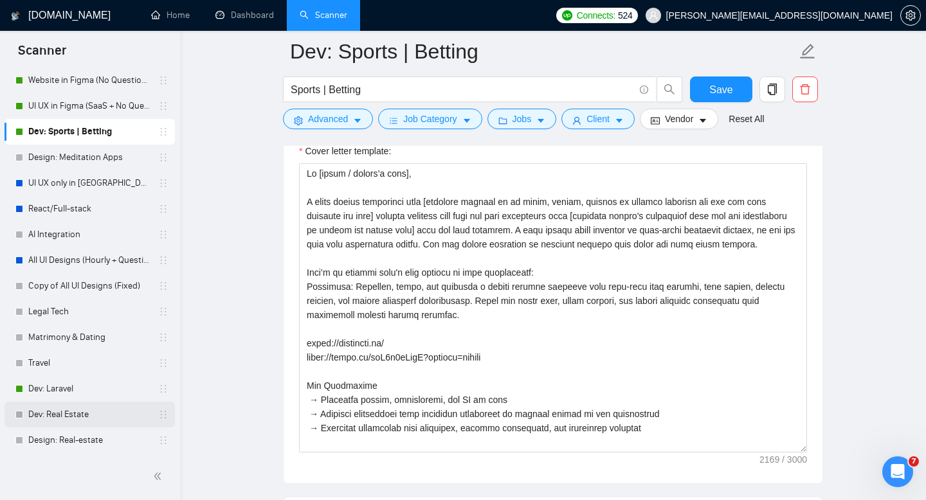
click at [81, 419] on link "Dev: Real Estate" at bounding box center [89, 415] width 122 height 26
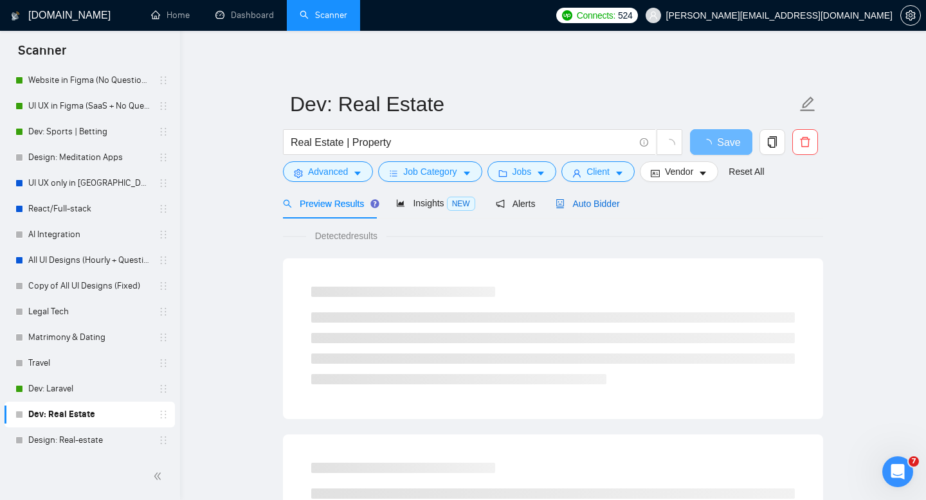
click at [606, 210] on div "Auto Bidder" at bounding box center [587, 204] width 64 height 14
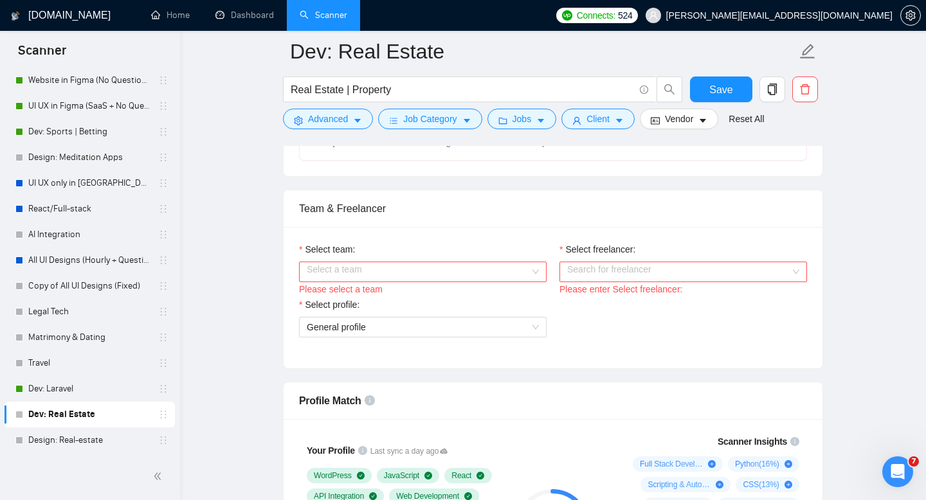
scroll to position [580, 0]
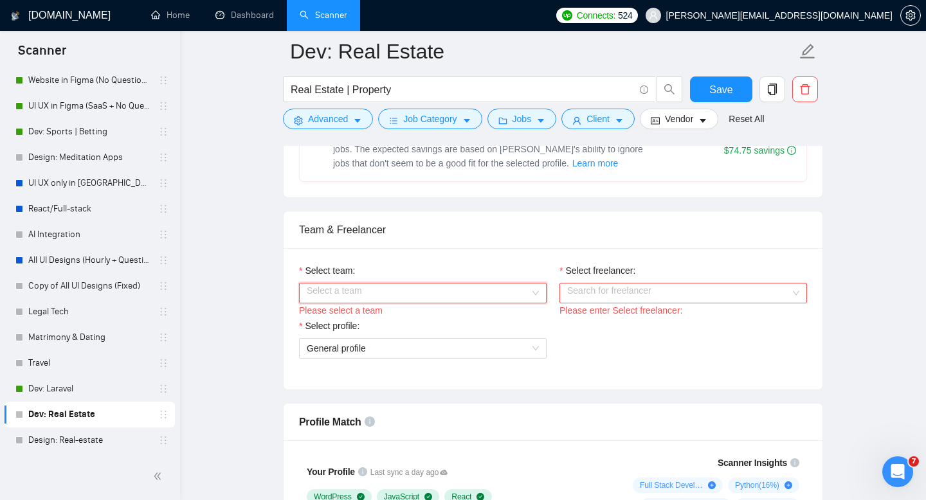
click at [441, 286] on input "Select team:" at bounding box center [418, 293] width 223 height 19
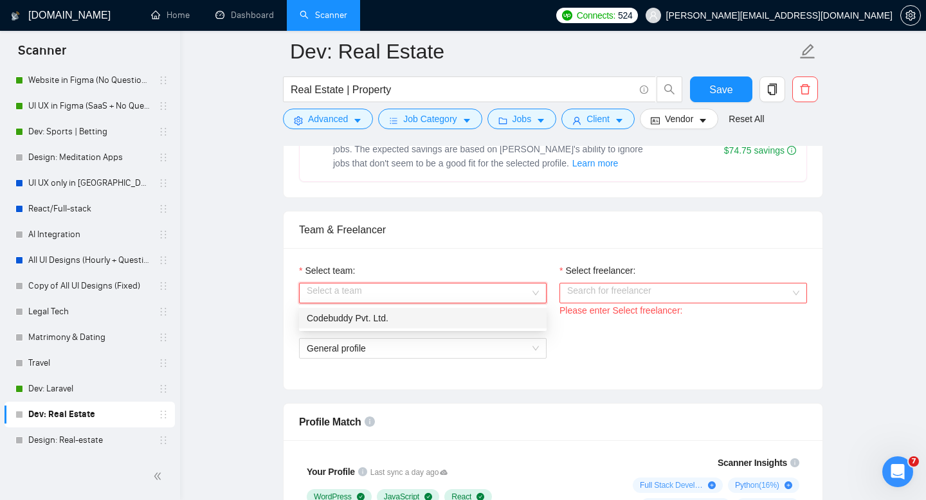
click at [407, 321] on div "Codebuddy Pvt. Ltd." at bounding box center [423, 318] width 232 height 14
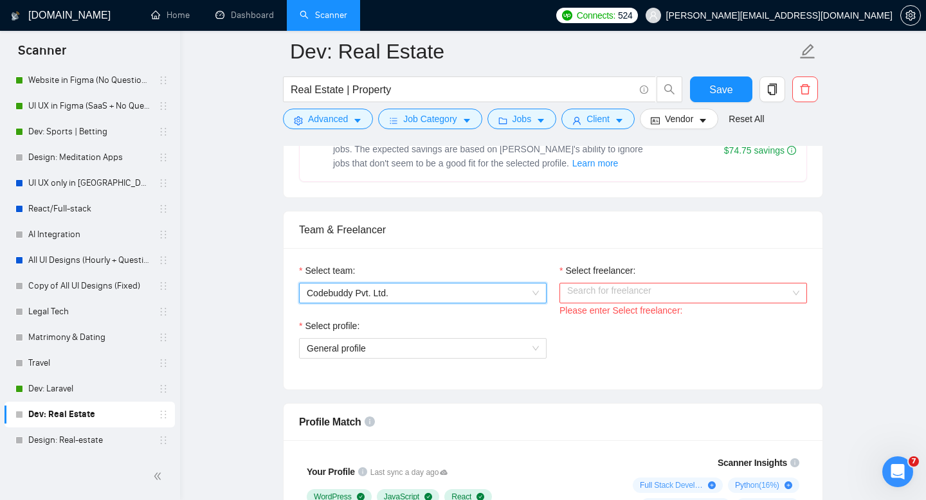
click at [583, 293] on input "Select freelancer:" at bounding box center [678, 293] width 223 height 19
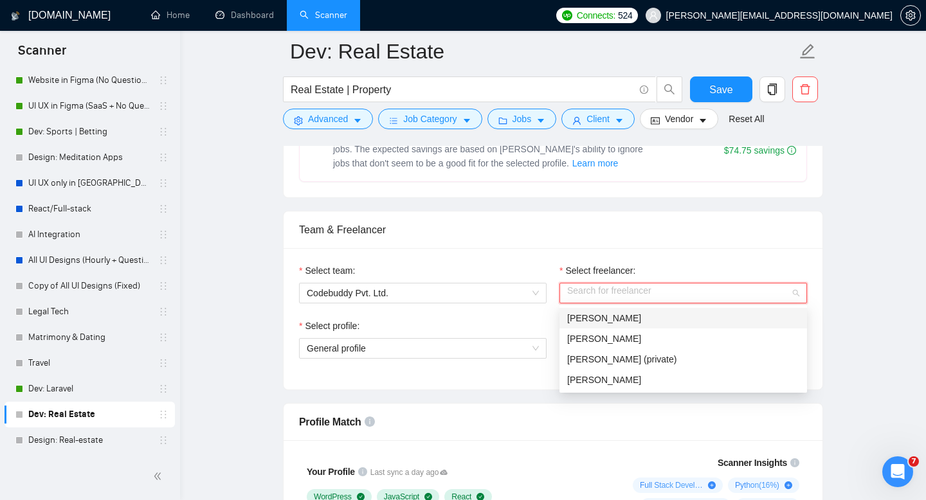
click at [594, 318] on span "[PERSON_NAME]" at bounding box center [604, 318] width 74 height 10
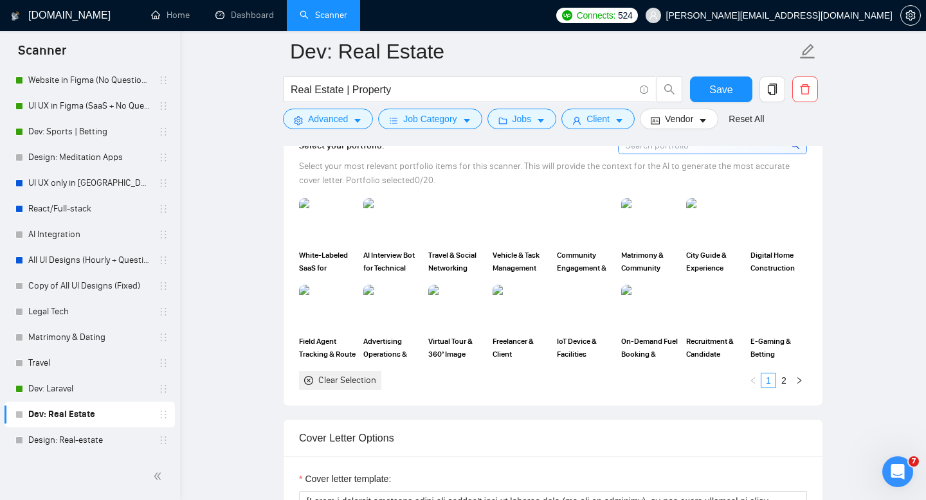
scroll to position [1168, 0]
click at [784, 389] on li "2" at bounding box center [783, 381] width 15 height 15
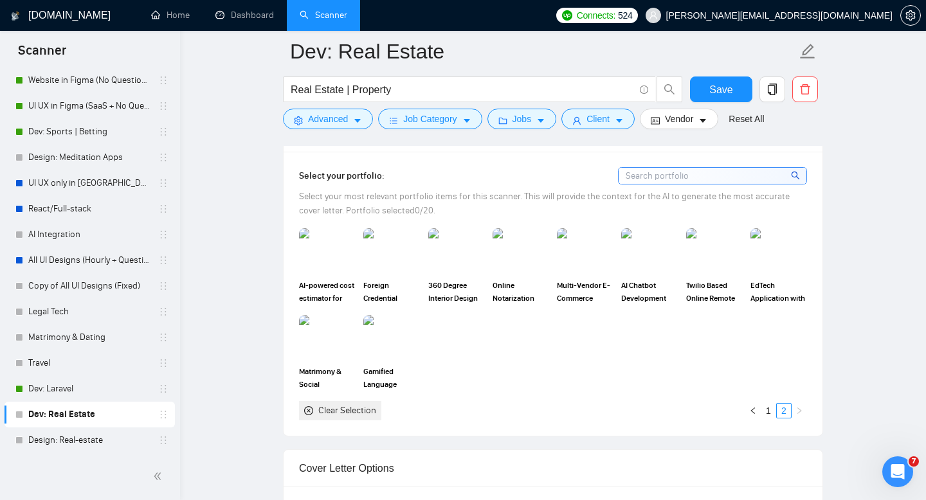
scroll to position [1108, 0]
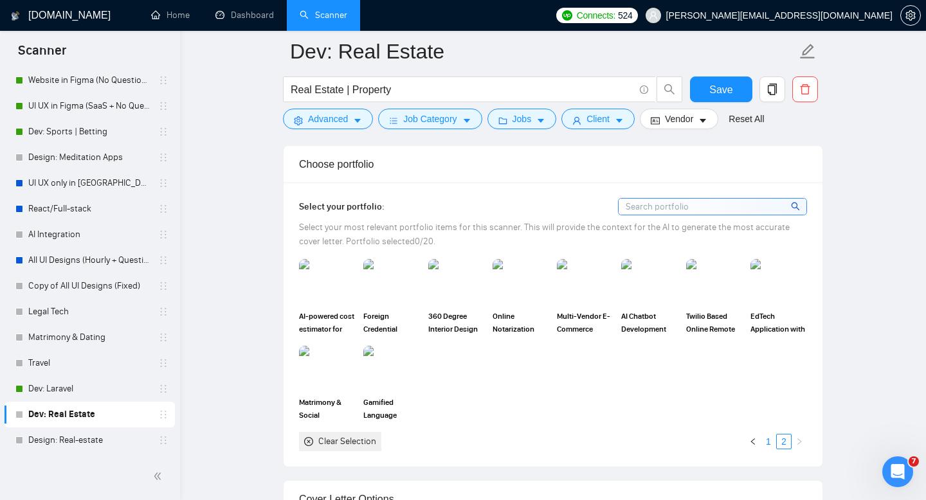
click at [770, 441] on link "1" at bounding box center [768, 442] width 14 height 14
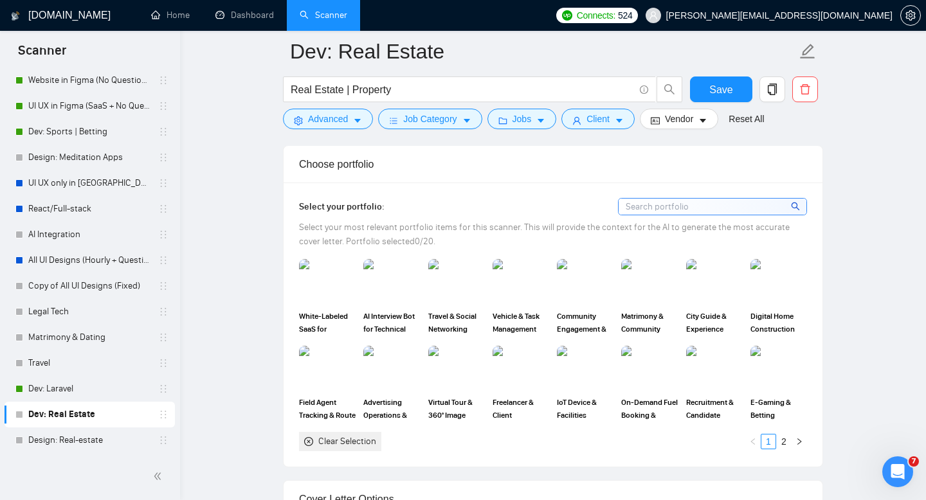
click at [720, 206] on input at bounding box center [712, 207] width 188 height 16
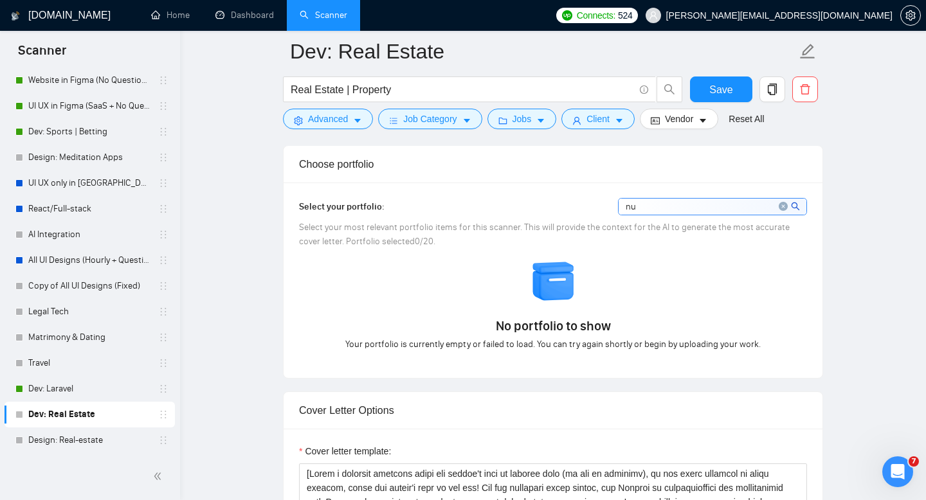
type input "n"
type input "r"
type input "p"
type input "c"
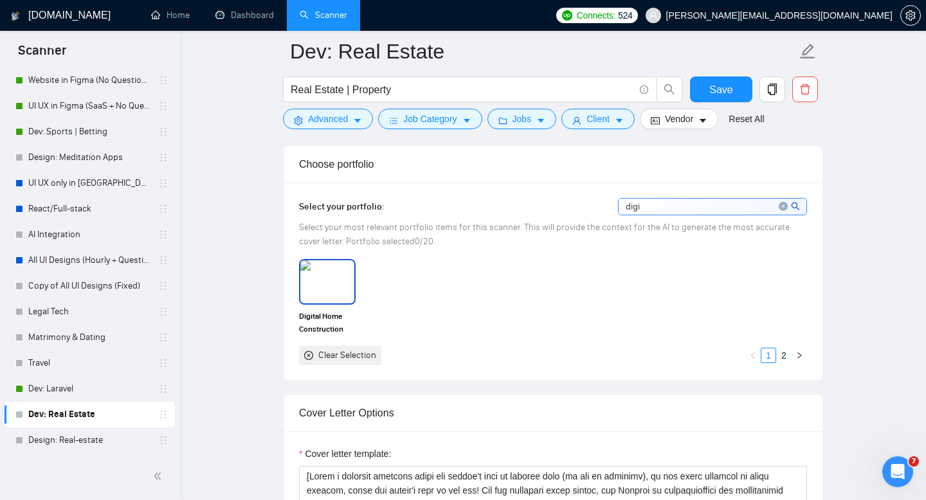
type input "digi"
click at [338, 299] on img at bounding box center [327, 281] width 54 height 42
click at [786, 208] on icon "close-circle" at bounding box center [783, 206] width 9 height 9
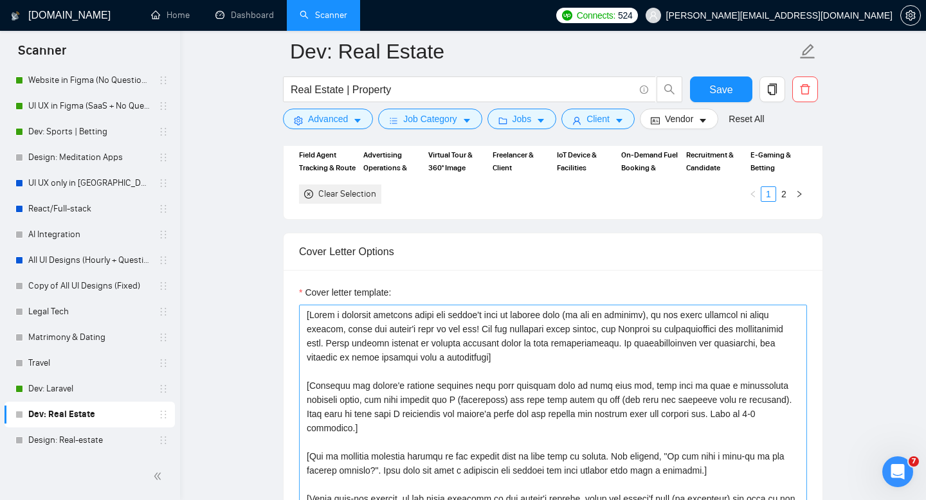
scroll to position [1349, 0]
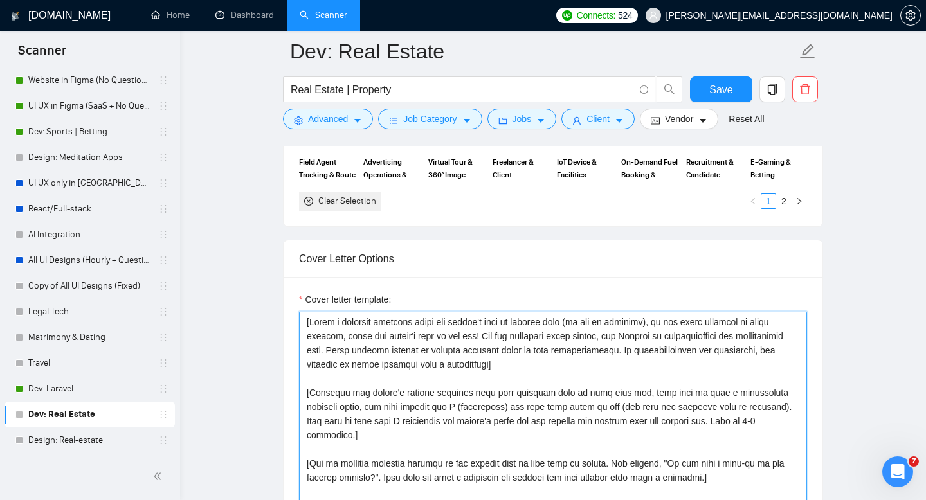
click at [394, 330] on textarea "Cover letter template:" at bounding box center [553, 456] width 508 height 289
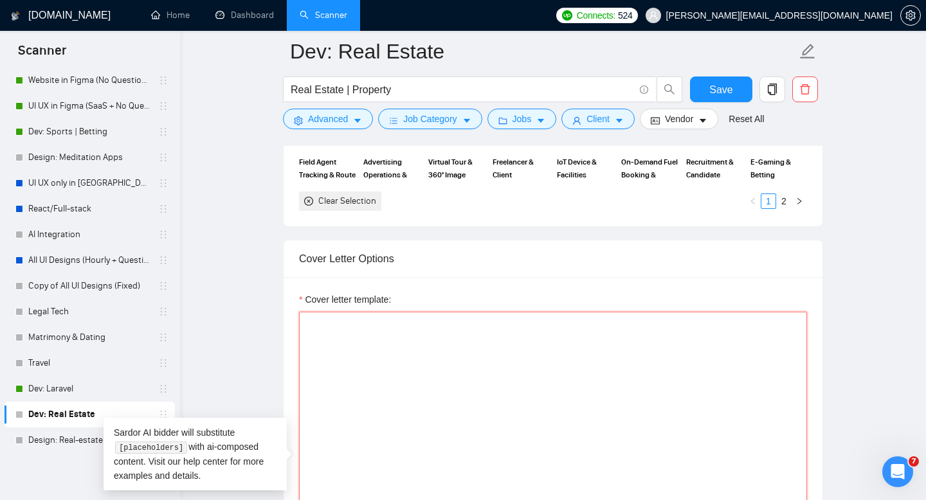
paste textarea "Lo [ipsum / dolors’a cons], A elits doeius temporinci utla [etdolore magnaal en…"
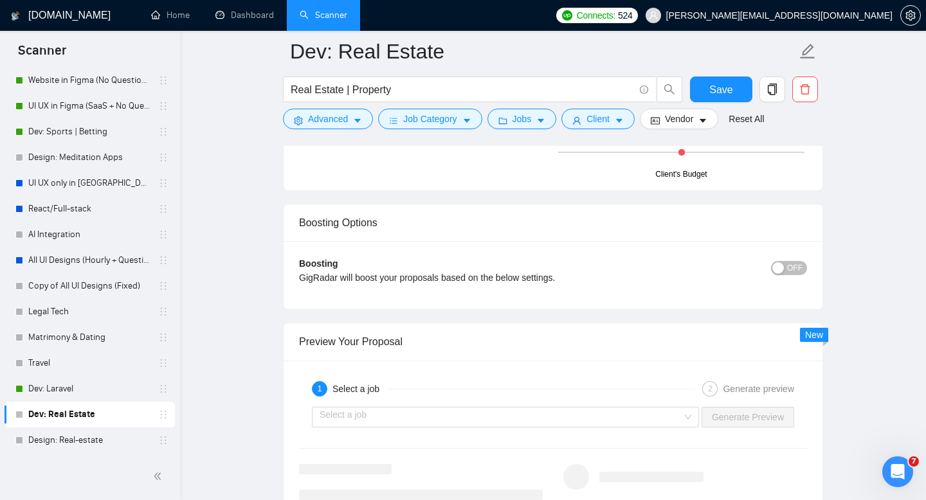
scroll to position [2386, 0]
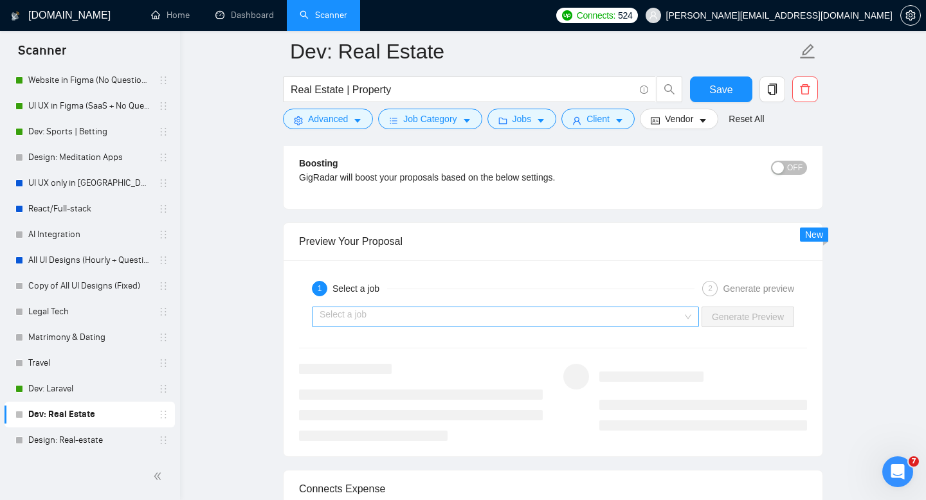
type textarea "Lo [ipsum / dolors’a cons], A elits doeius temporinci utla [etdolore magnaal en…"
click at [540, 323] on input "search" at bounding box center [501, 316] width 363 height 19
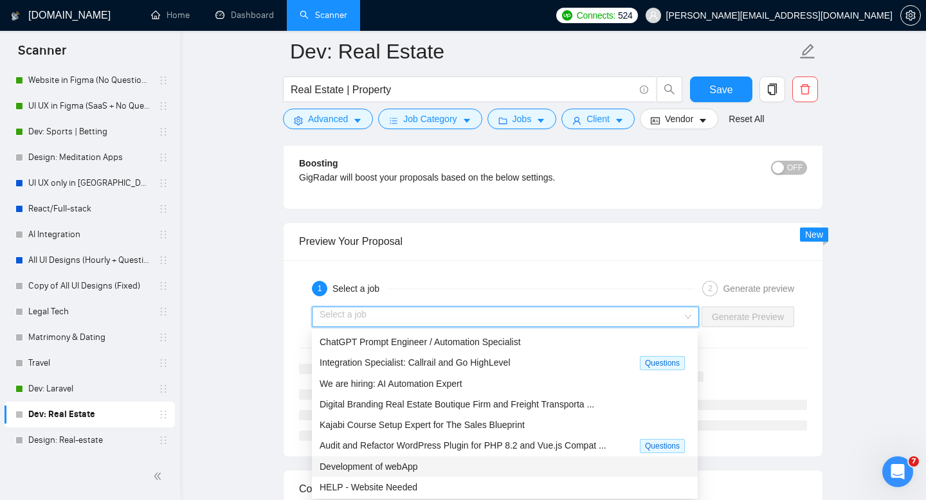
click at [458, 469] on div "Development of webApp" at bounding box center [505, 467] width 370 height 14
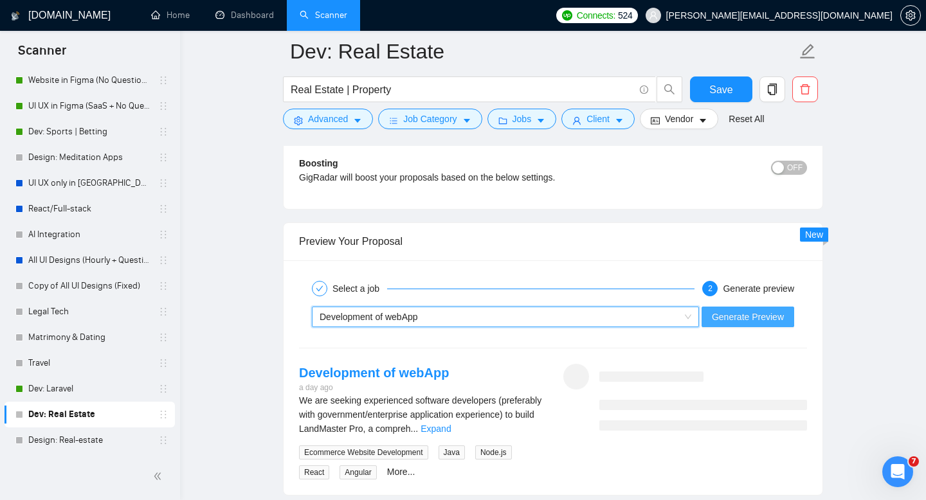
click at [765, 316] on span "Generate Preview" at bounding box center [748, 317] width 72 height 14
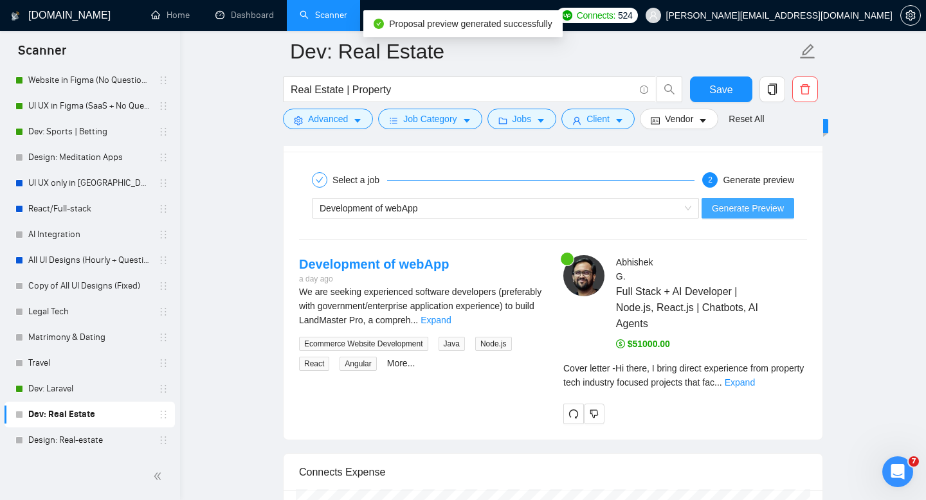
scroll to position [2493, 0]
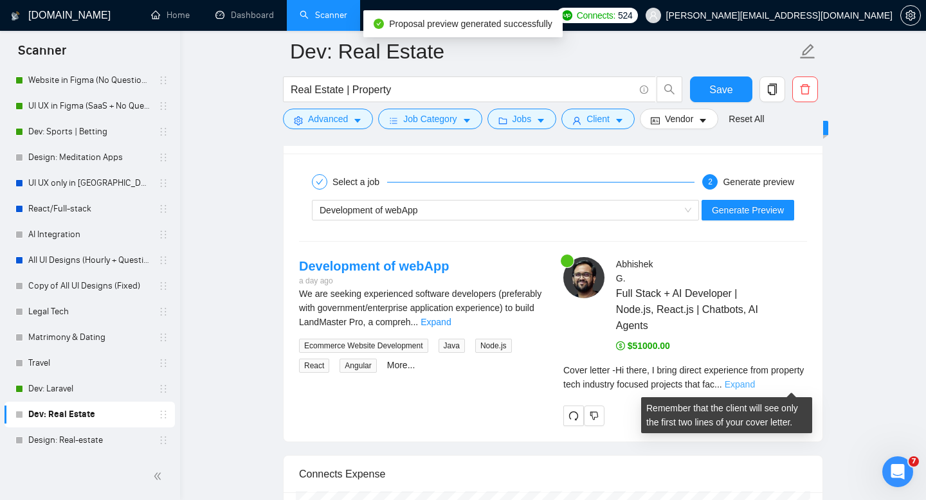
click at [755, 384] on link "Expand" at bounding box center [740, 384] width 30 height 10
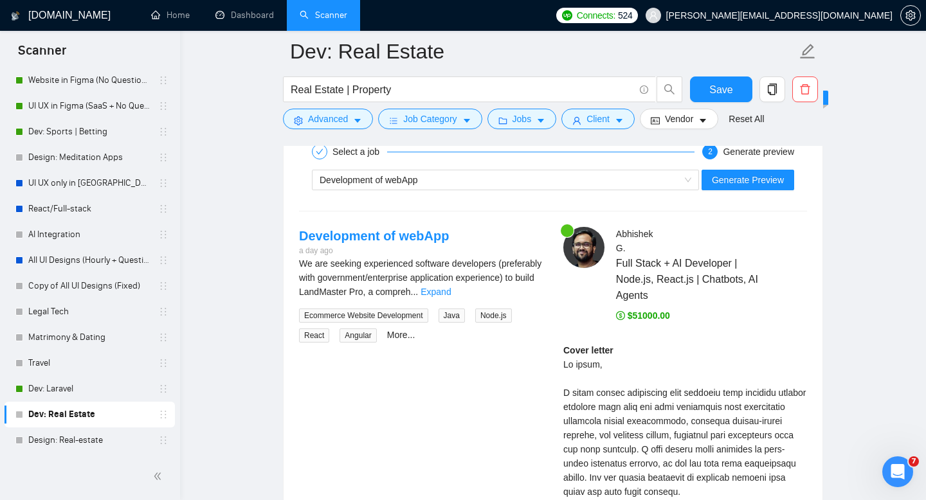
scroll to position [2431, 0]
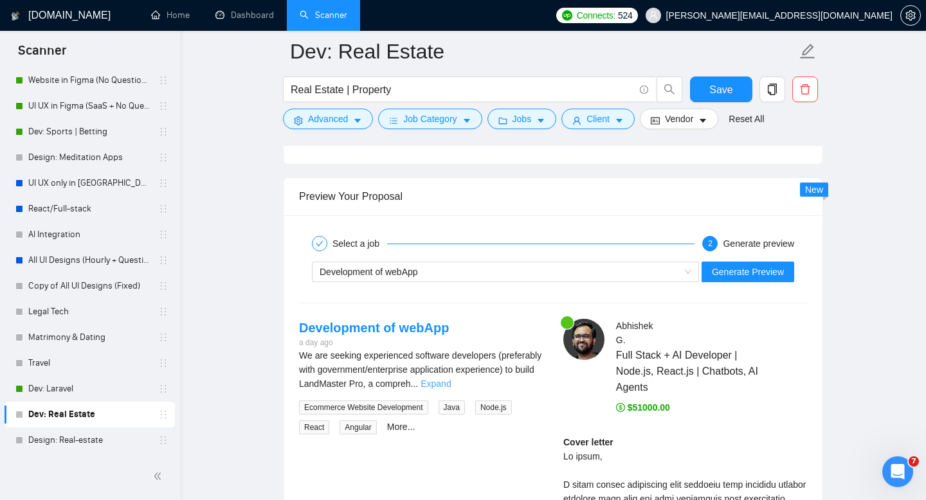
click at [451, 381] on link "Expand" at bounding box center [435, 384] width 30 height 10
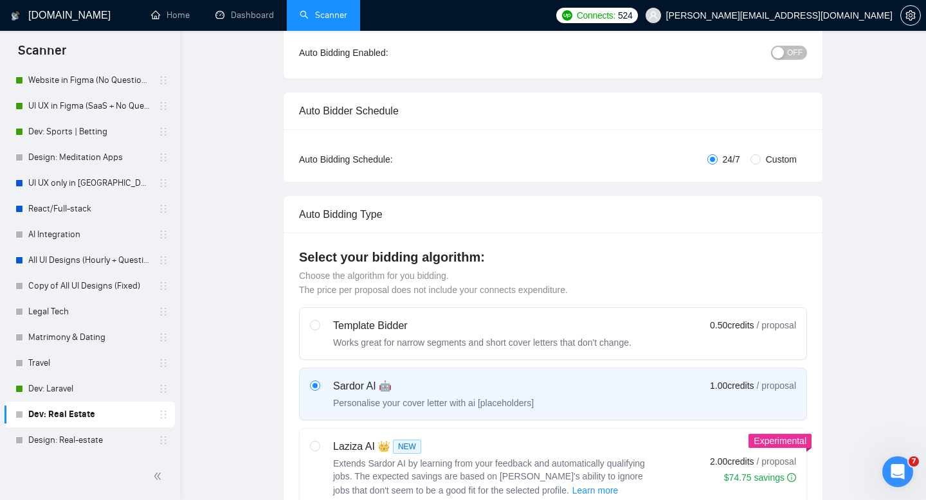
scroll to position [0, 0]
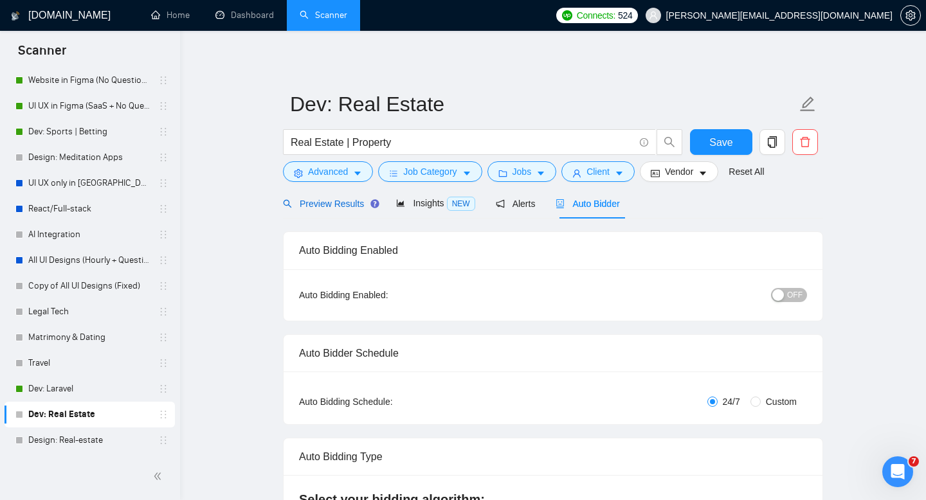
click at [341, 209] on div "Preview Results" at bounding box center [329, 204] width 93 height 14
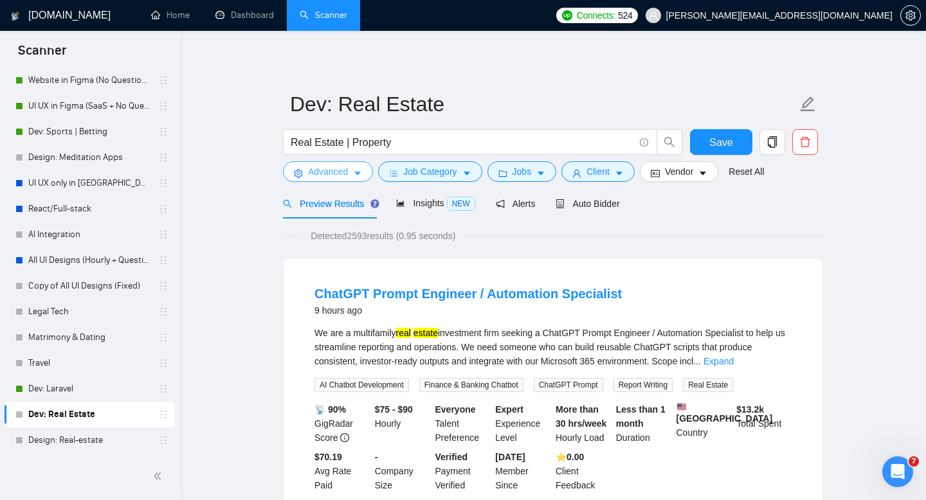
click at [336, 171] on span "Advanced" at bounding box center [328, 172] width 40 height 14
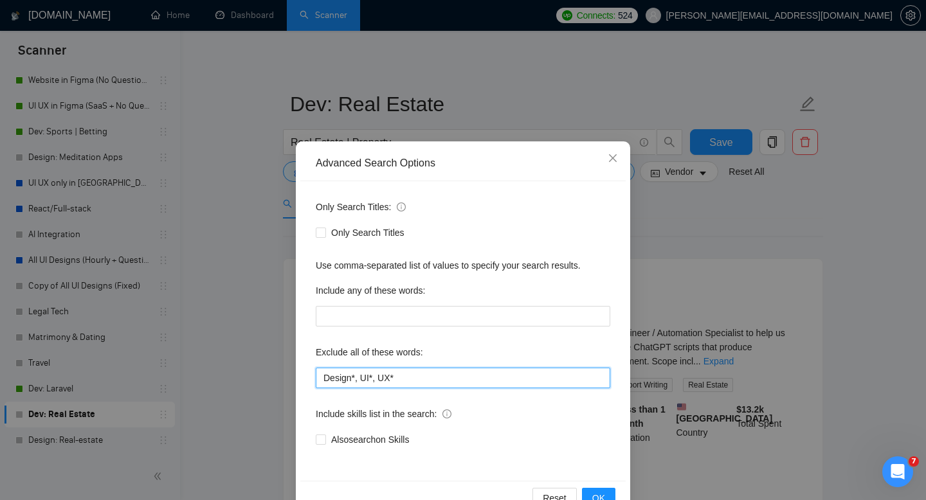
click at [426, 370] on input "Design*, UI*, UX*" at bounding box center [463, 378] width 294 height 21
click at [617, 160] on icon "close" at bounding box center [613, 158] width 10 height 10
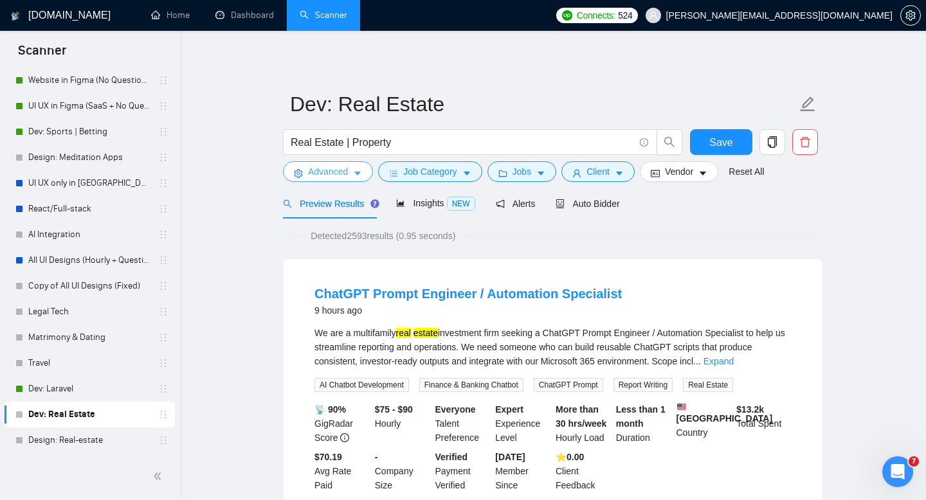
click at [339, 175] on span "Advanced" at bounding box center [328, 172] width 40 height 14
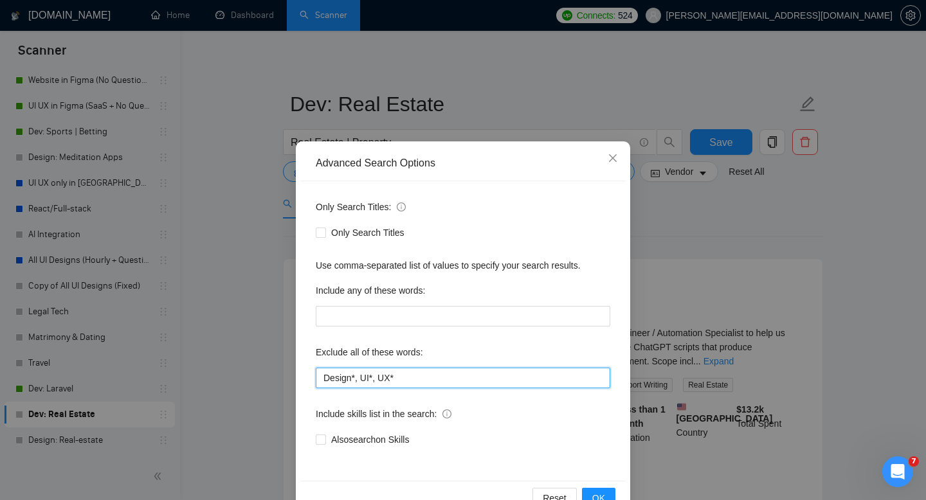
click at [442, 378] on input "Design*, UI*, UX*" at bounding box center [463, 378] width 294 height 21
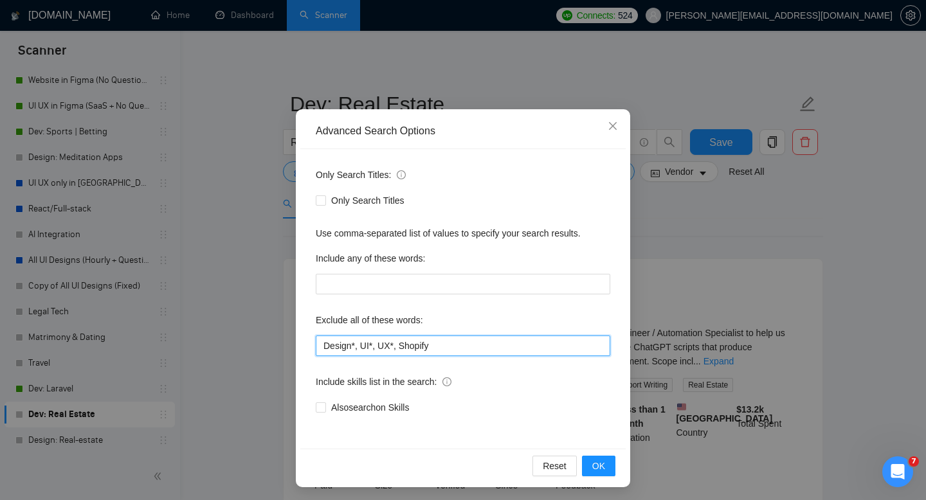
scroll to position [35, 0]
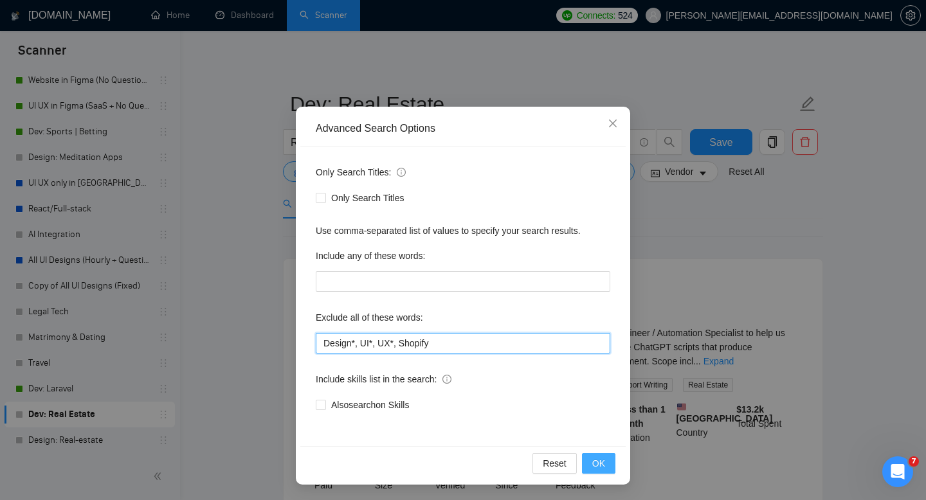
type input "Design*, UI*, UX*, Shopify"
click at [604, 456] on span "OK" at bounding box center [598, 463] width 13 height 14
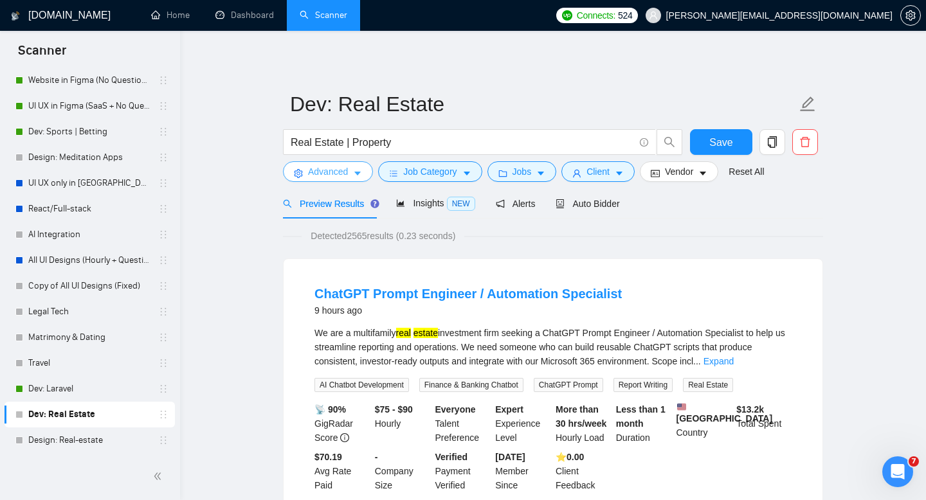
click at [344, 170] on span "Advanced" at bounding box center [328, 172] width 40 height 14
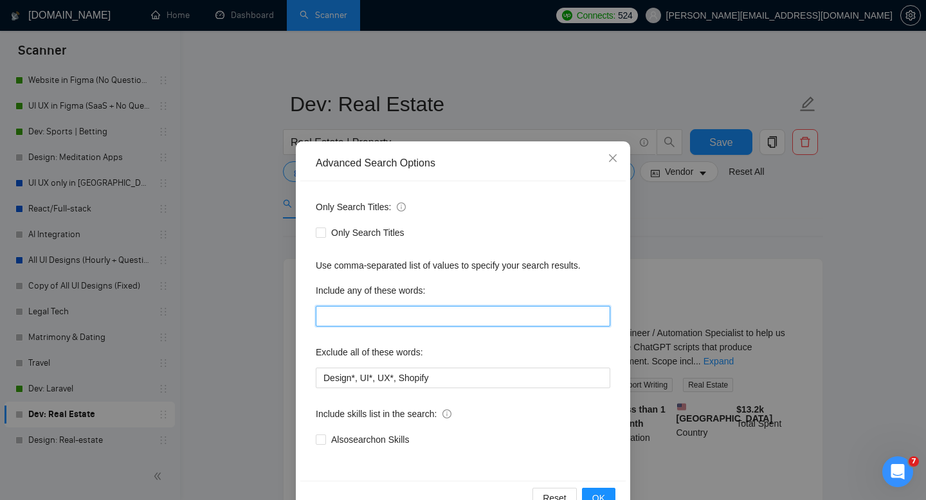
click at [356, 308] on input "text" at bounding box center [463, 316] width 294 height 21
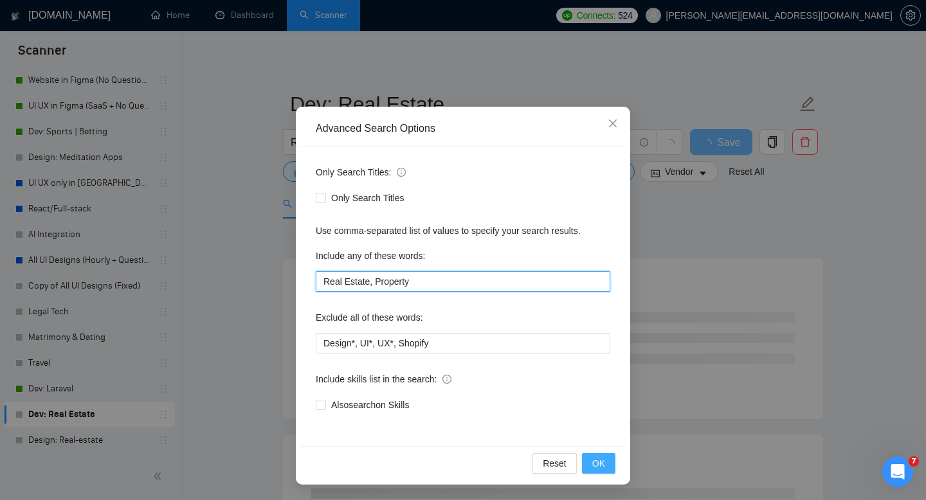
type input "Real Estate, Property"
click at [611, 460] on button "OK" at bounding box center [598, 463] width 33 height 21
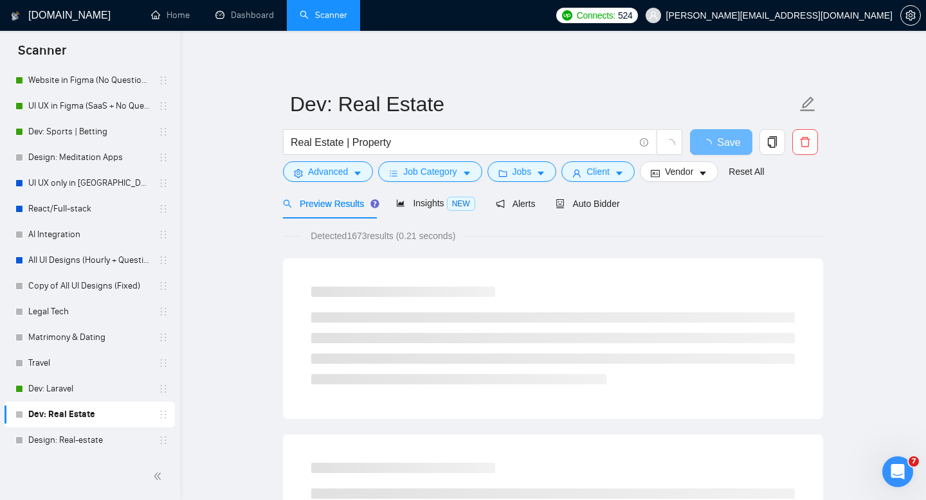
scroll to position [0, 0]
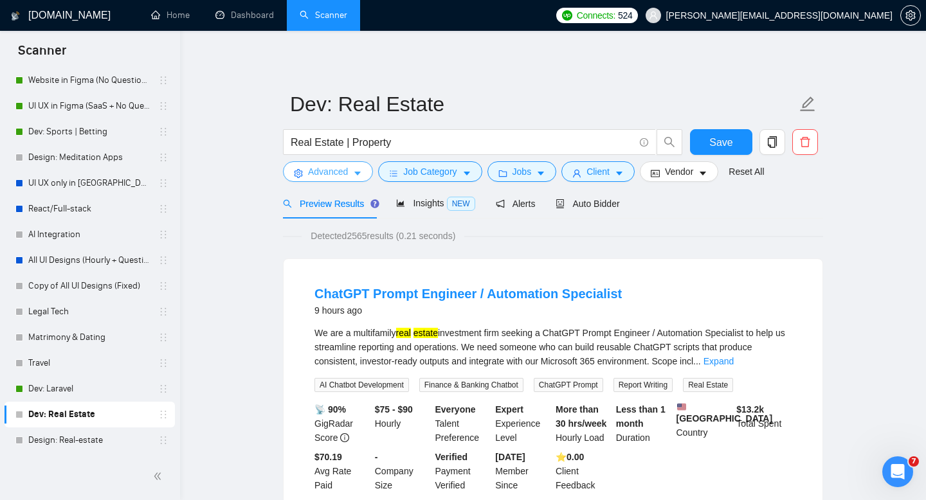
click at [341, 172] on span "Advanced" at bounding box center [328, 172] width 40 height 14
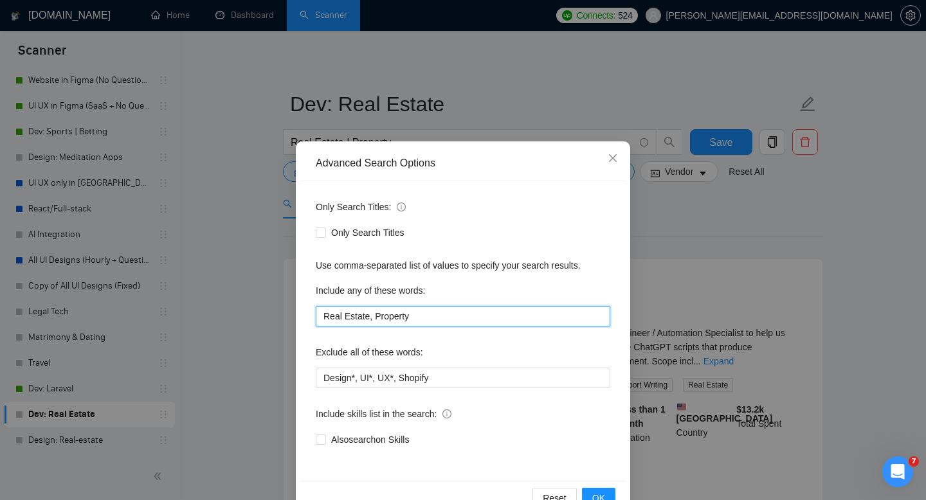
click at [377, 321] on input "Real Estate, Property" at bounding box center [463, 316] width 294 height 21
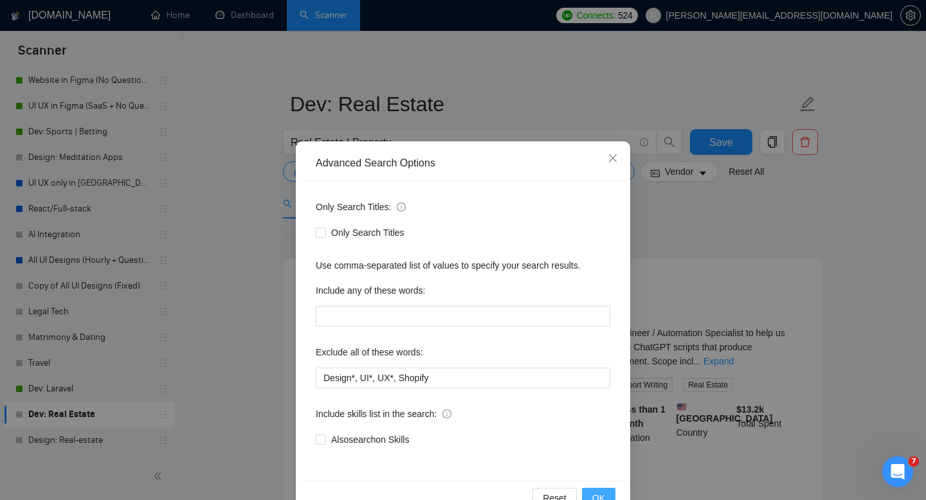
click at [597, 489] on button "OK" at bounding box center [598, 498] width 33 height 21
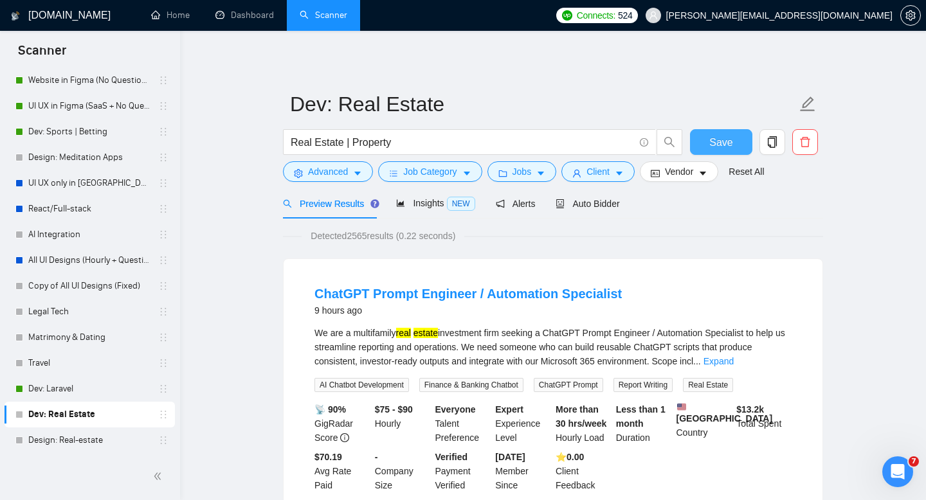
click at [719, 134] on span "Save" at bounding box center [720, 142] width 23 height 16
click at [329, 167] on span "Advanced" at bounding box center [328, 172] width 40 height 14
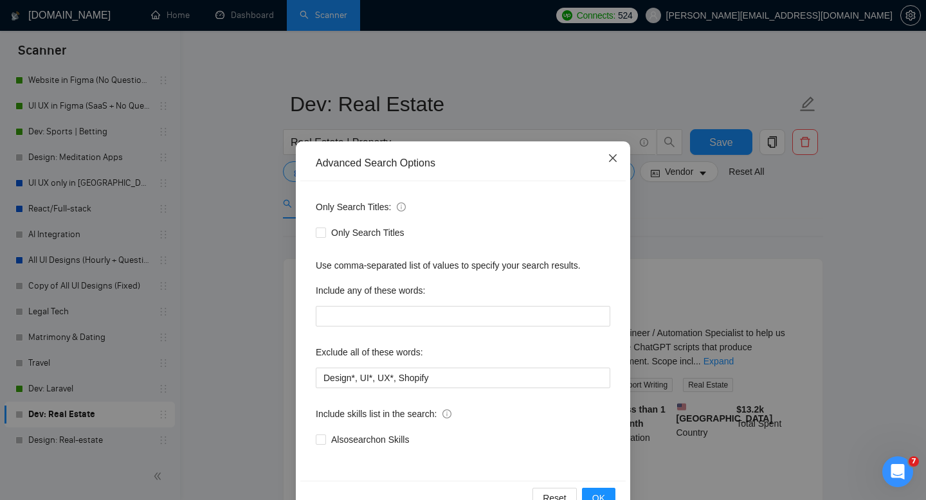
click at [613, 150] on span "Close" at bounding box center [612, 158] width 35 height 35
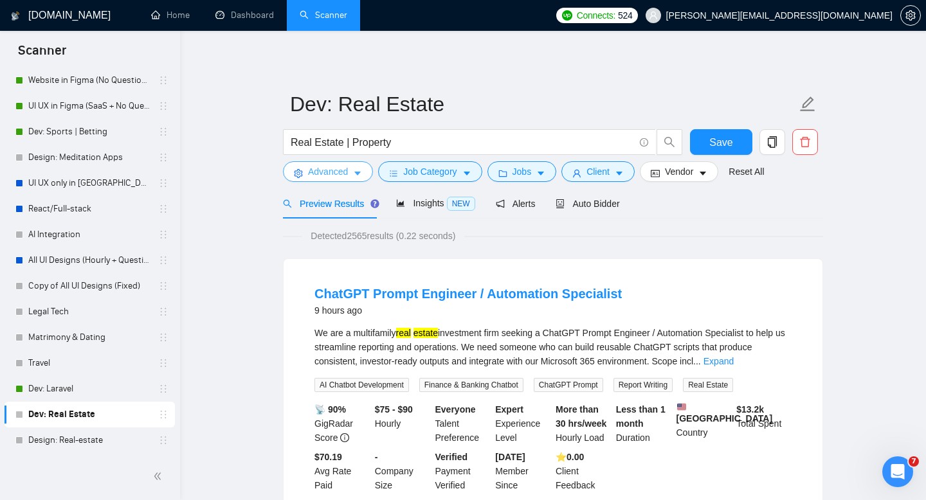
click at [329, 178] on span "Advanced" at bounding box center [328, 172] width 40 height 14
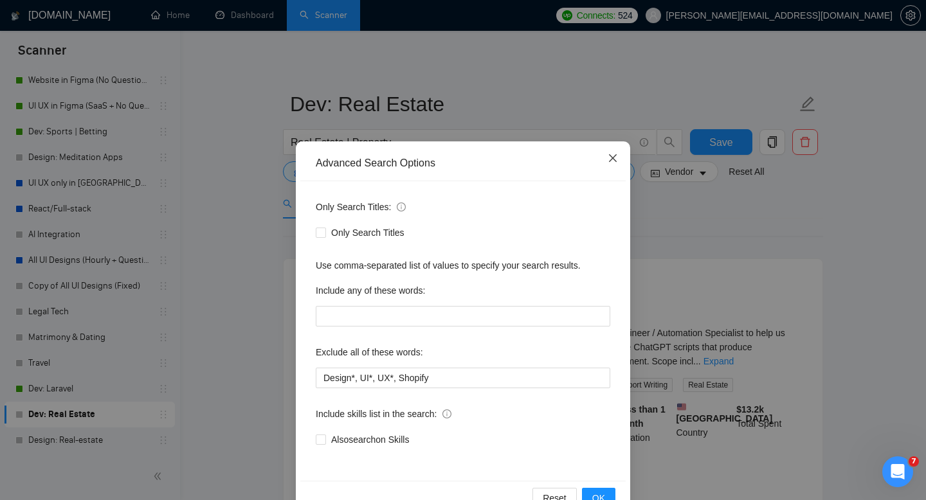
click at [608, 153] on span "Close" at bounding box center [612, 158] width 35 height 35
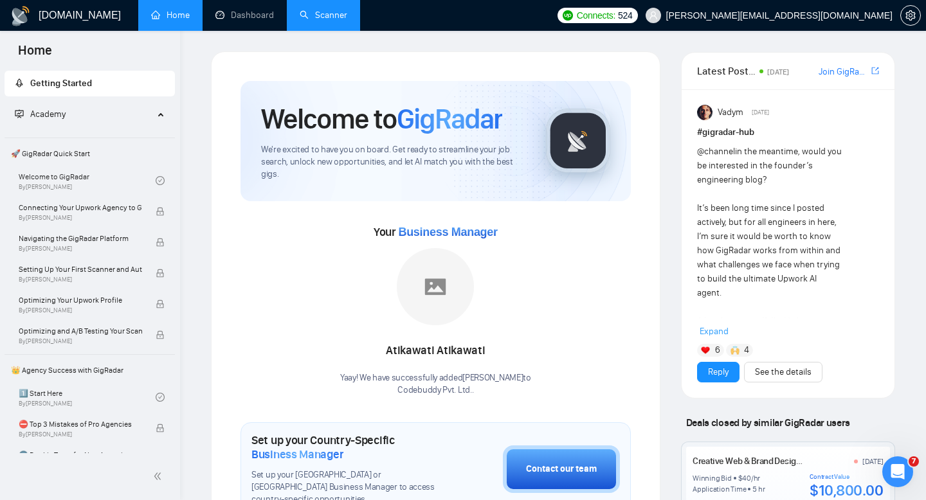
click at [309, 15] on link "Scanner" at bounding box center [324, 15] width 48 height 11
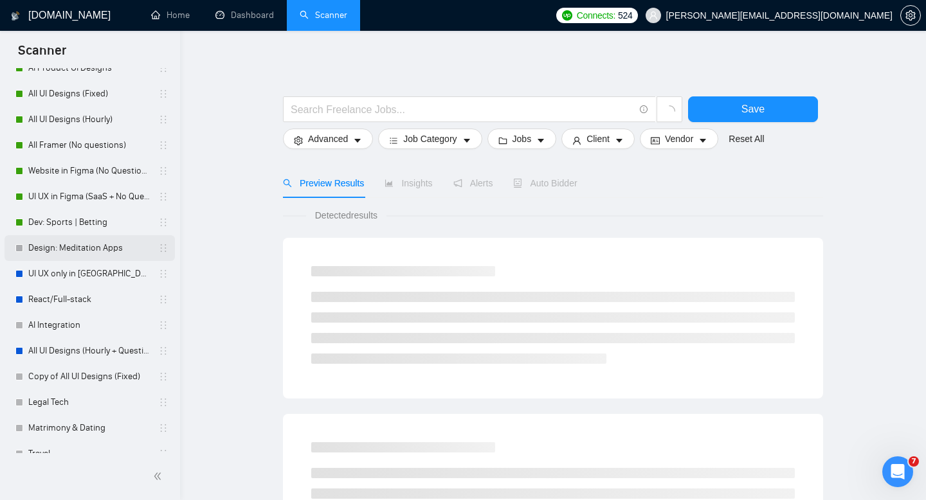
scroll to position [193, 0]
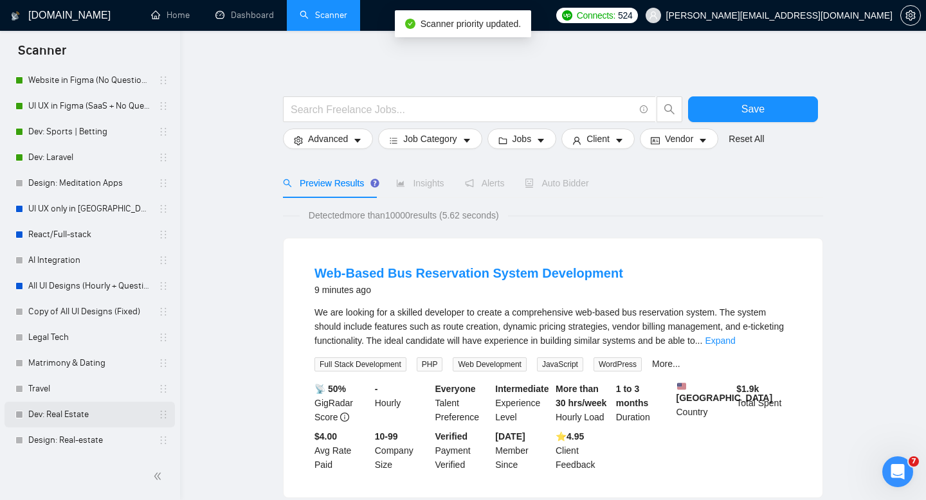
click at [81, 424] on link "Dev: Real Estate" at bounding box center [89, 415] width 122 height 26
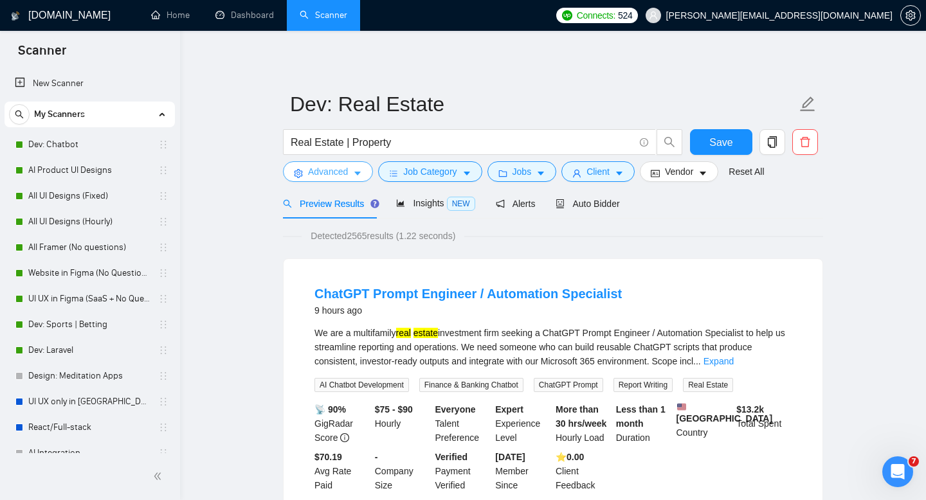
click at [337, 170] on span "Advanced" at bounding box center [328, 172] width 40 height 14
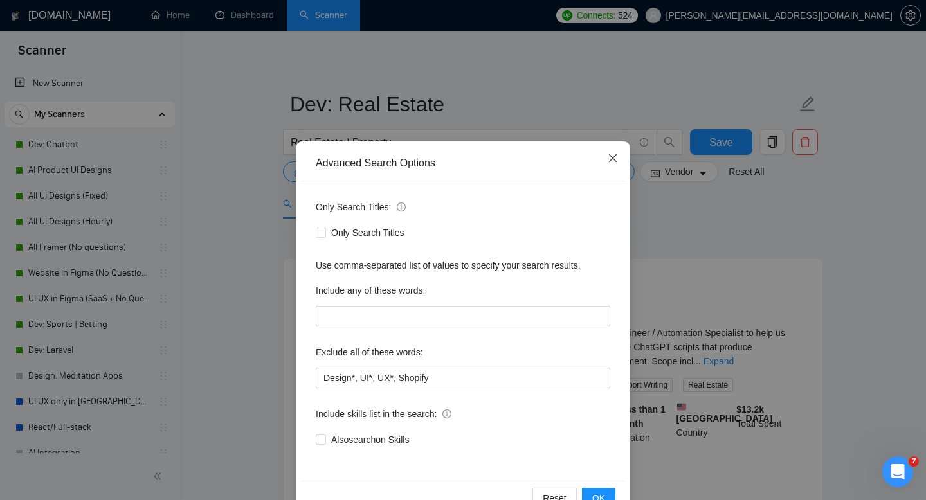
click at [612, 155] on icon "close" at bounding box center [613, 158] width 10 height 10
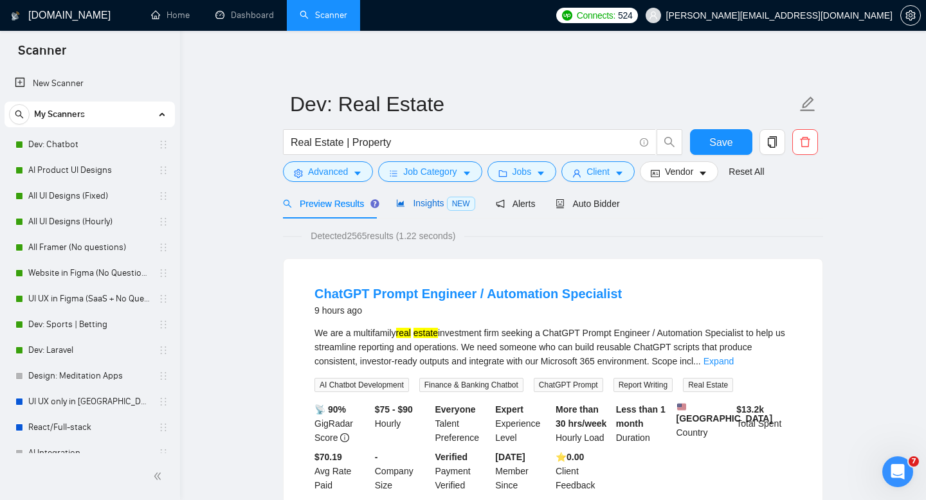
click at [409, 208] on span "Insights NEW" at bounding box center [435, 203] width 78 height 10
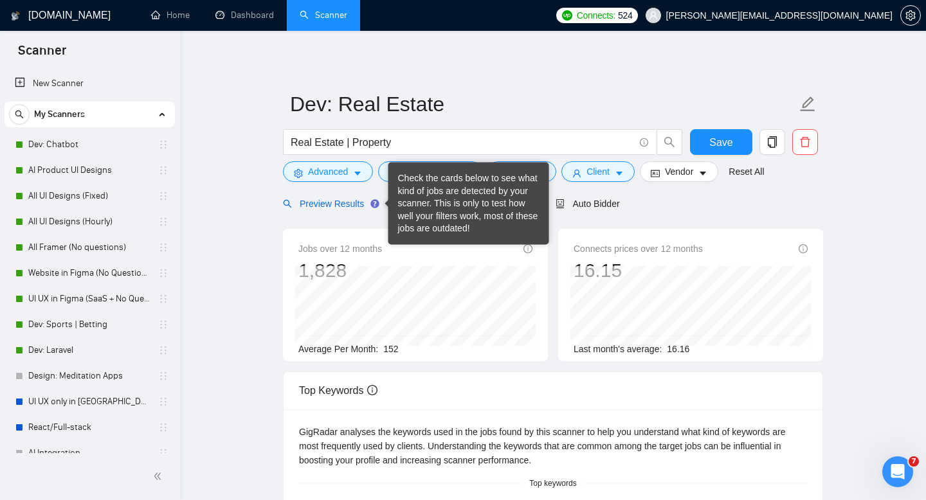
click at [354, 201] on span "Preview Results" at bounding box center [329, 204] width 93 height 10
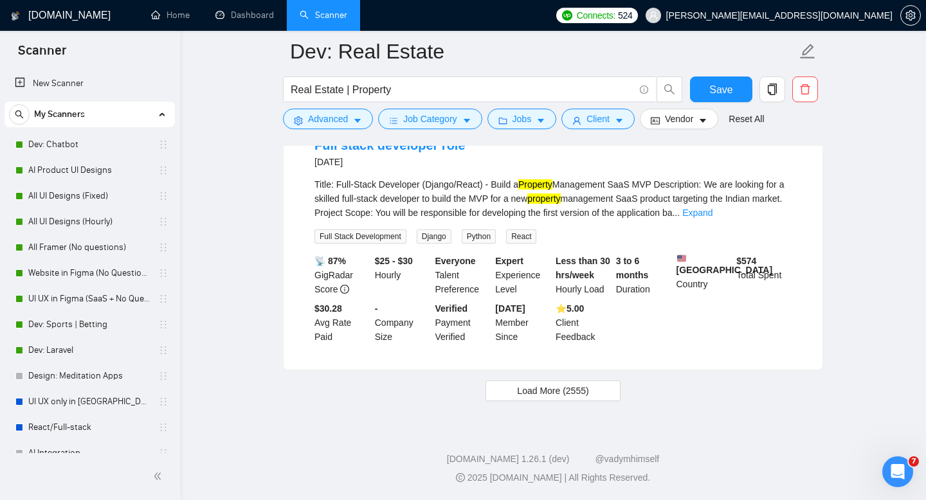
scroll to position [2709, 0]
click at [550, 390] on span "Load More (2555)" at bounding box center [552, 391] width 71 height 14
